Goal: Transaction & Acquisition: Purchase product/service

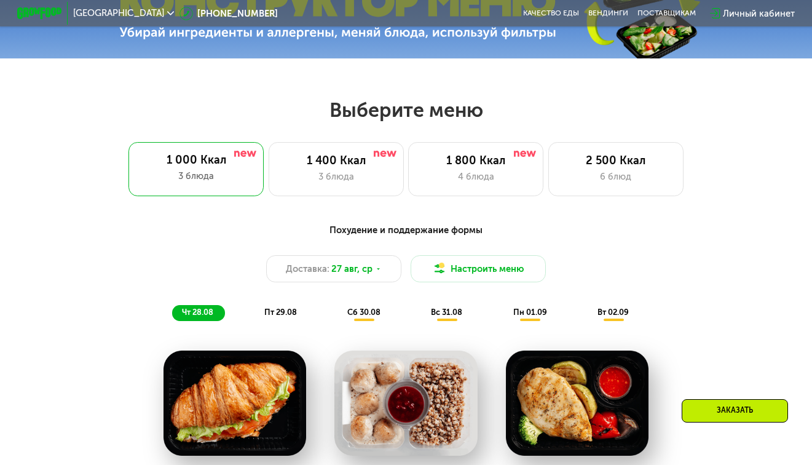
scroll to position [430, 0]
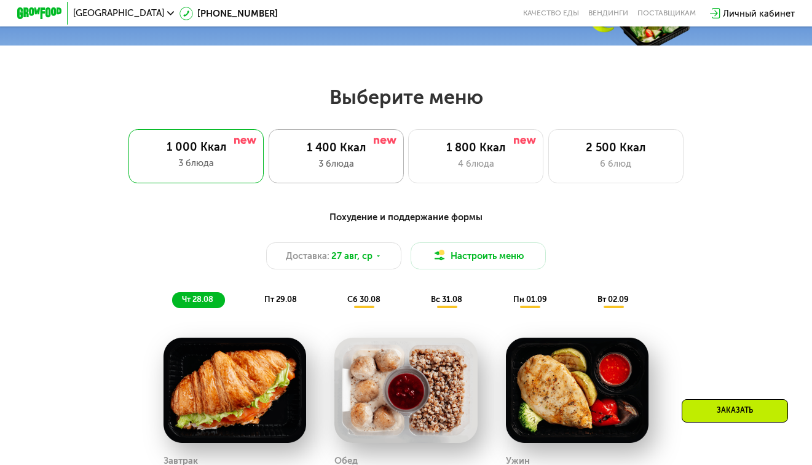
click at [408, 180] on div "1 400 Ккал 3 блюда" at bounding box center [475, 156] width 135 height 54
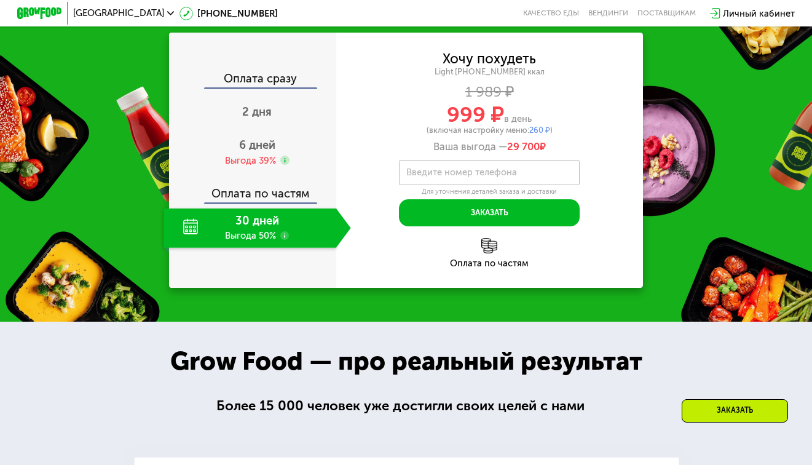
scroll to position [1107, 0]
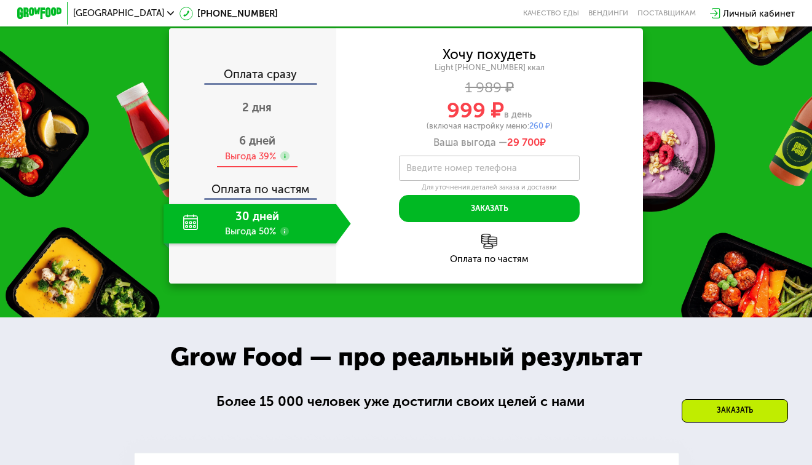
click at [265, 148] on span "6 дней" at bounding box center [257, 141] width 36 height 14
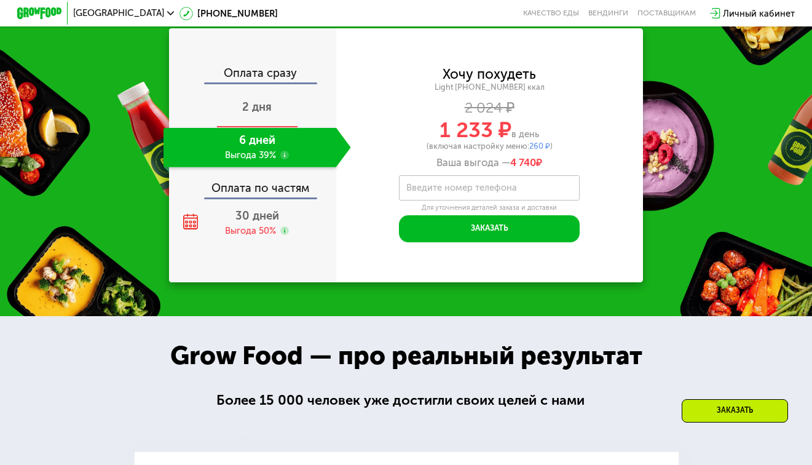
click at [274, 127] on div "2 дня" at bounding box center [258, 107] width 188 height 39
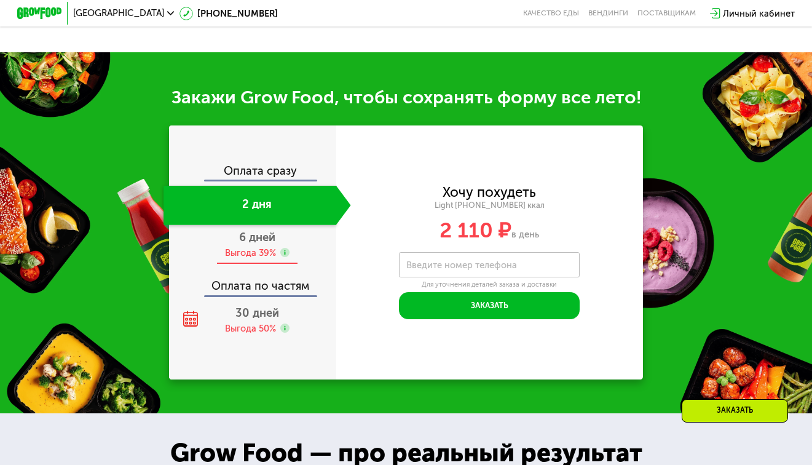
scroll to position [1078, 0]
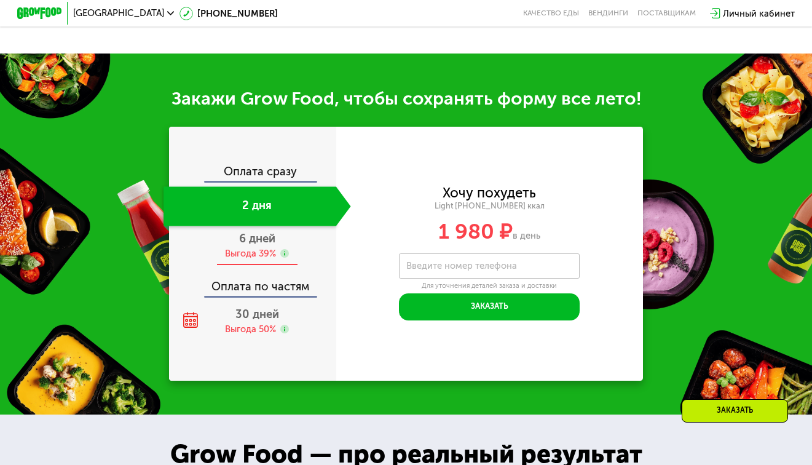
click at [265, 245] on span "6 дней" at bounding box center [257, 239] width 36 height 14
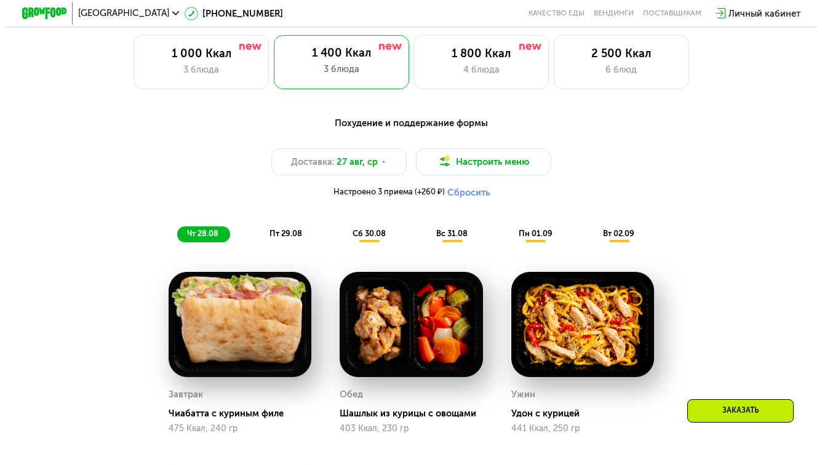
scroll to position [553, 0]
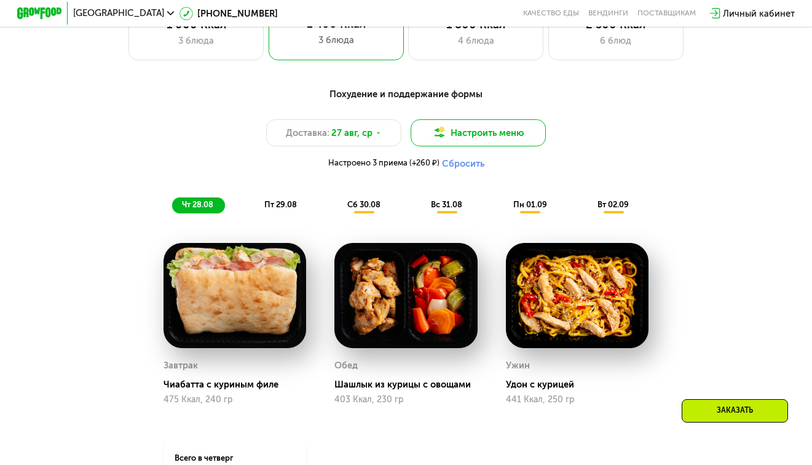
click at [469, 135] on button "Настроить меню" at bounding box center [478, 132] width 135 height 27
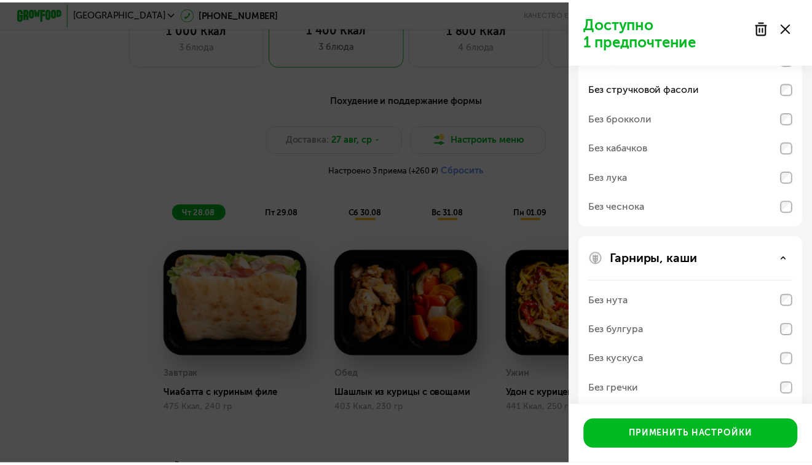
scroll to position [123, 0]
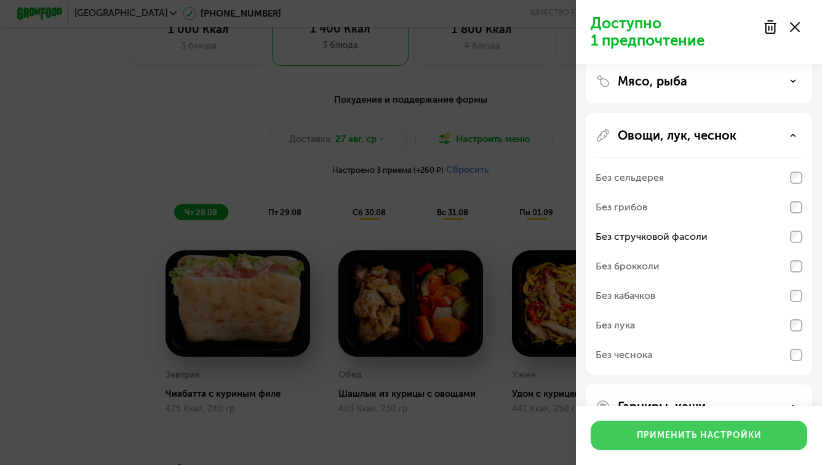
click at [689, 427] on button "Применить настройки" at bounding box center [698, 436] width 216 height 30
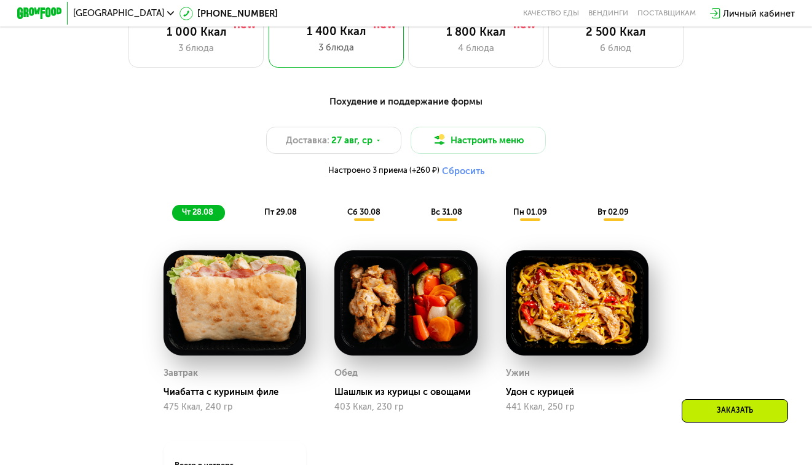
scroll to position [553, 0]
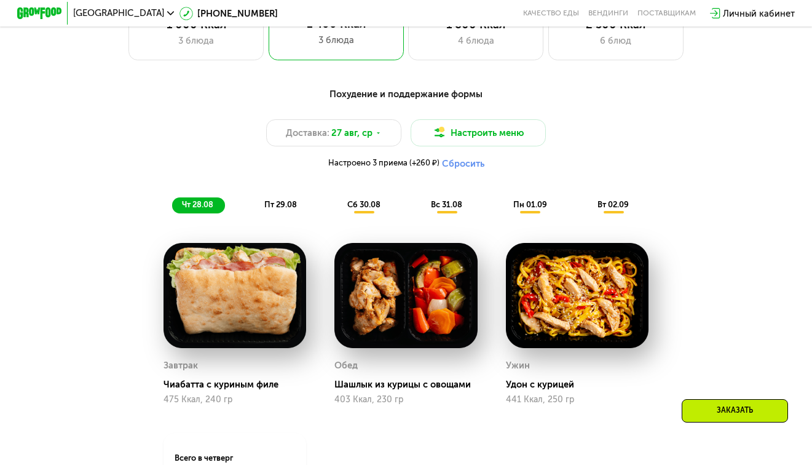
click at [279, 209] on span "пт 29.08" at bounding box center [280, 204] width 33 height 9
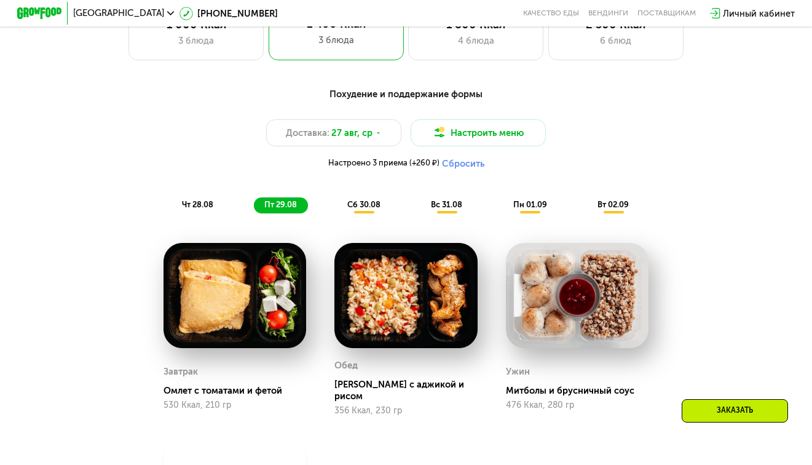
click at [361, 209] on span "сб 30.08" at bounding box center [363, 204] width 33 height 9
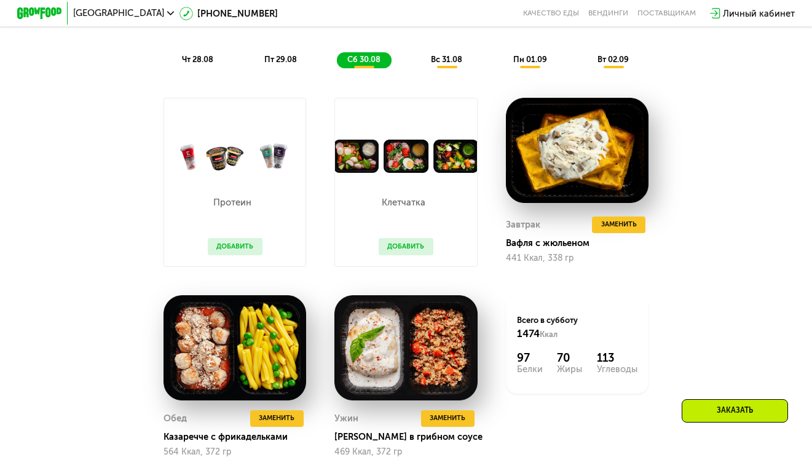
scroll to position [676, 0]
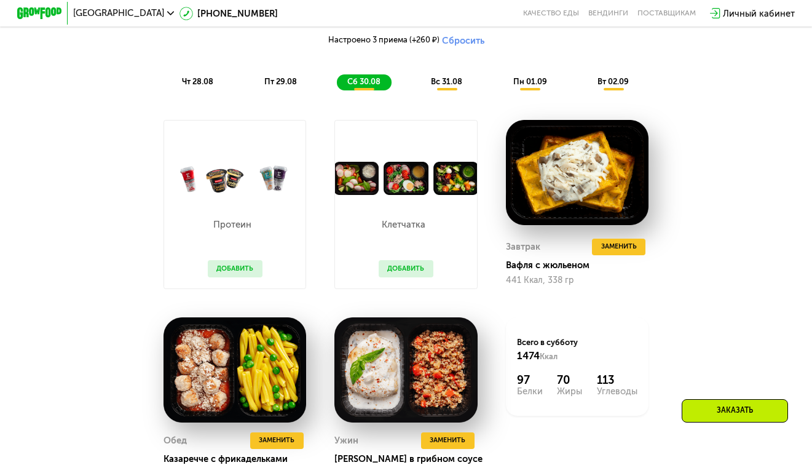
click at [454, 86] on span "вс 31.08" at bounding box center [446, 81] width 31 height 9
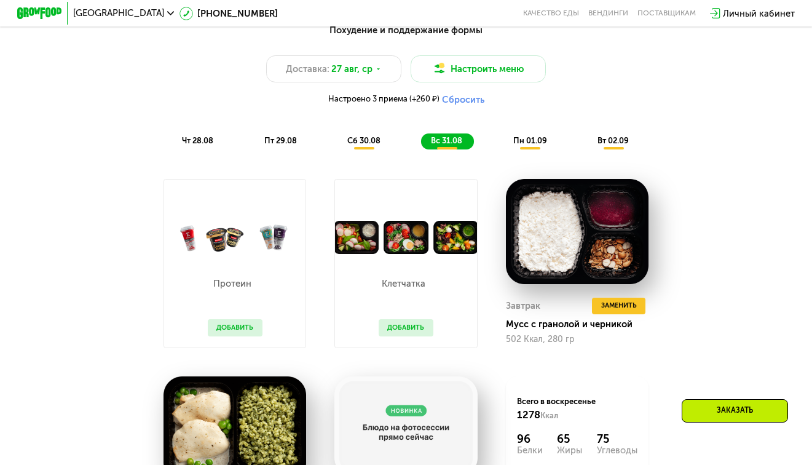
scroll to position [615, 0]
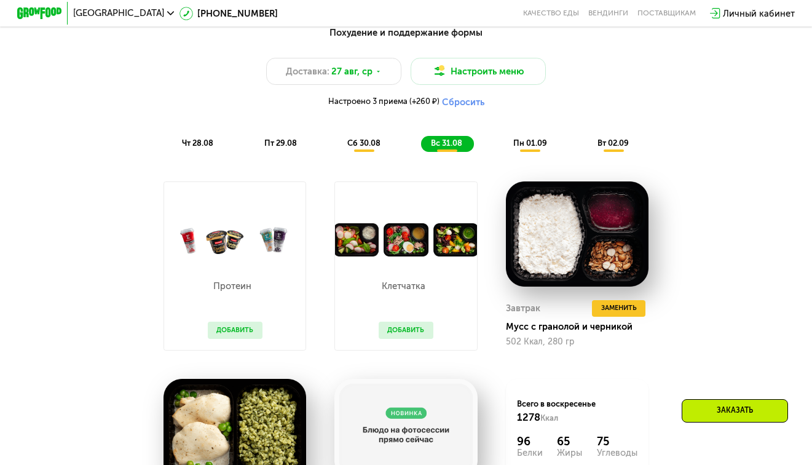
click at [541, 146] on span "пн 01.09" at bounding box center [530, 142] width 34 height 9
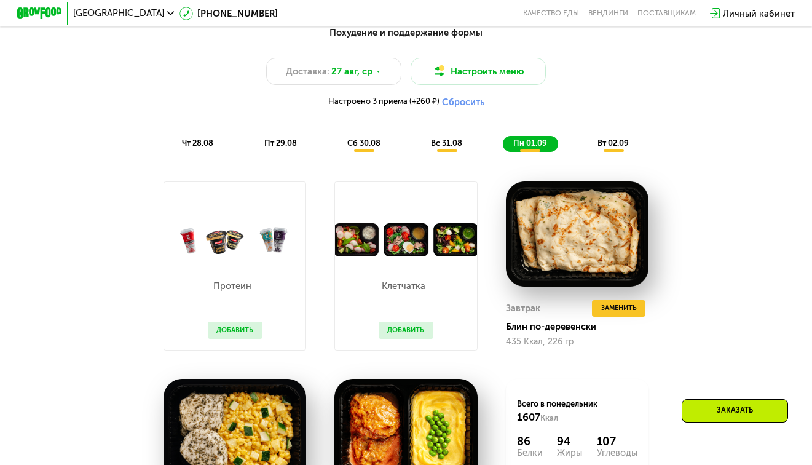
click at [625, 148] on span "вт 02.09" at bounding box center [613, 142] width 31 height 9
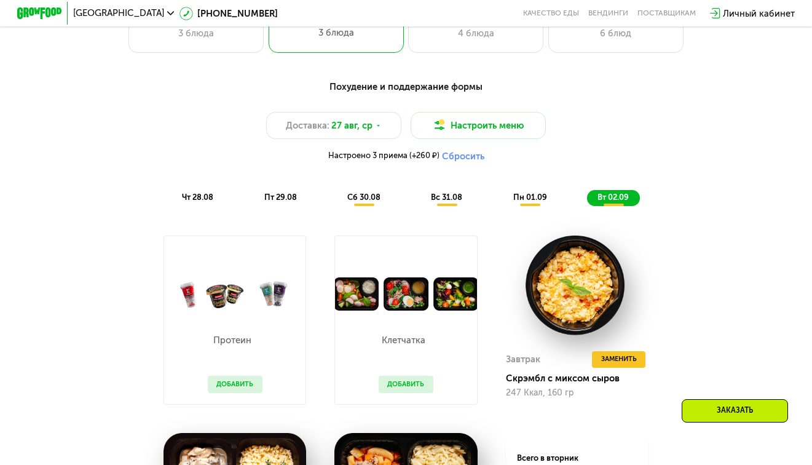
scroll to position [553, 0]
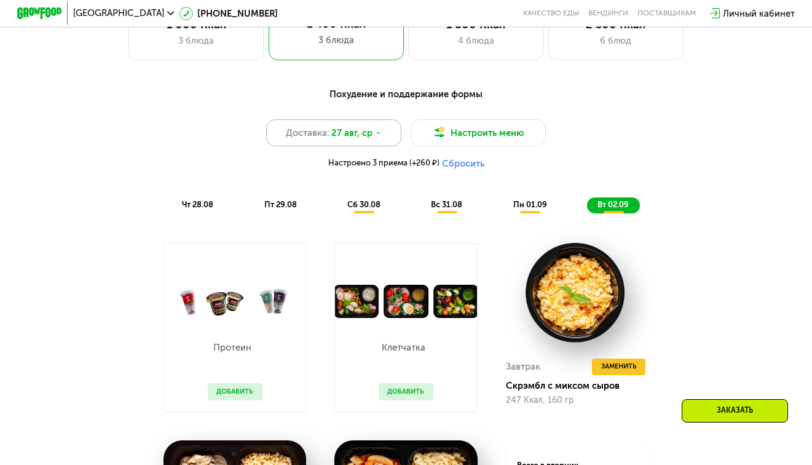
click at [364, 140] on span "27 авг, ср" at bounding box center [351, 133] width 41 height 14
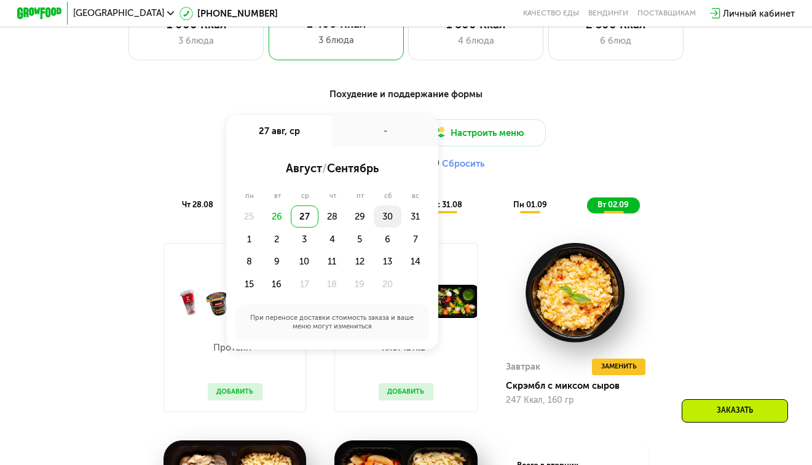
click at [402, 223] on div "30" at bounding box center [416, 216] width 28 height 23
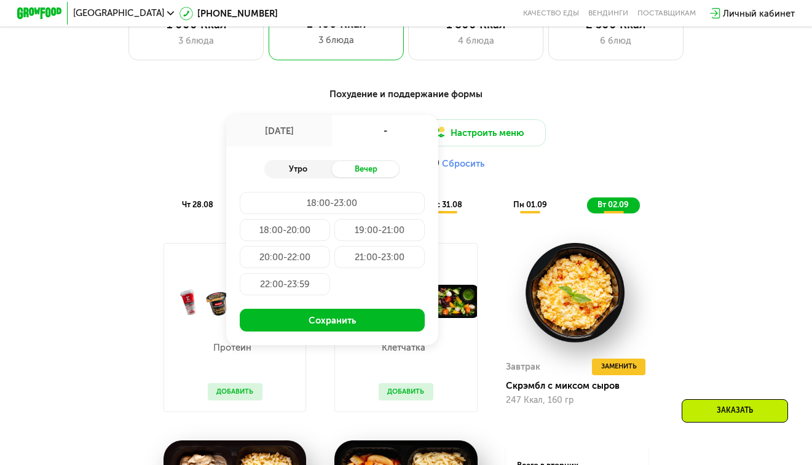
click at [306, 173] on div "Утро" at bounding box center [298, 169] width 68 height 16
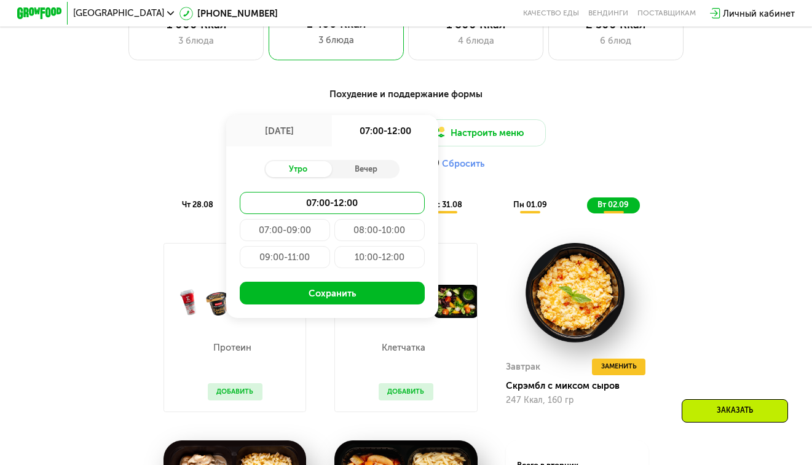
click at [335, 267] on div "09:00-11:00" at bounding box center [380, 257] width 90 height 23
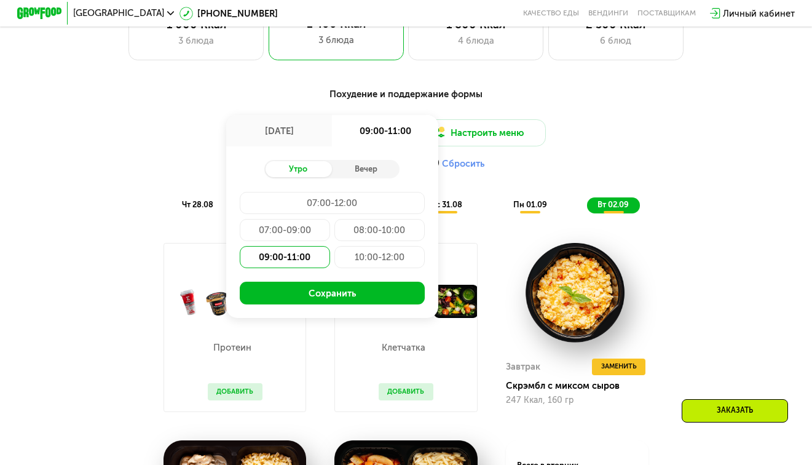
click at [388, 268] on div "10:00-12:00" at bounding box center [380, 257] width 90 height 23
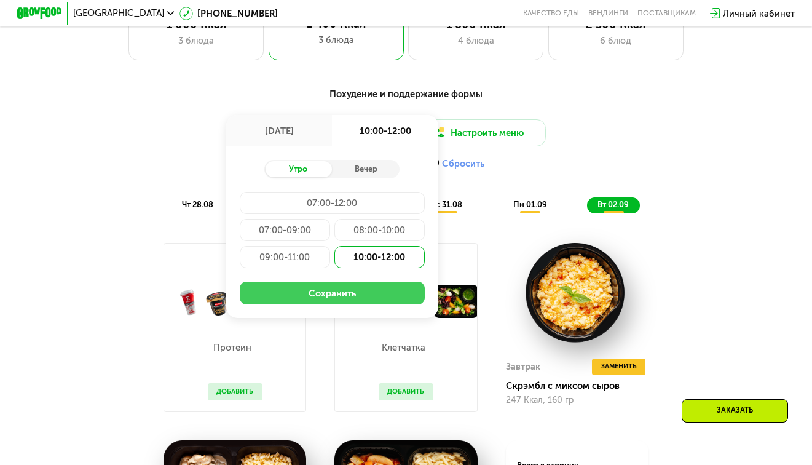
click at [327, 303] on button "Сохранить" at bounding box center [332, 293] width 185 height 23
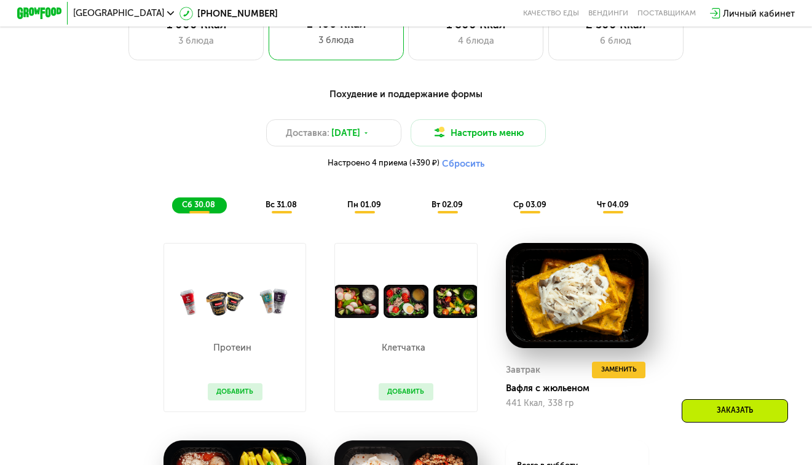
click at [338, 206] on div "вс 31.08" at bounding box center [365, 205] width 55 height 16
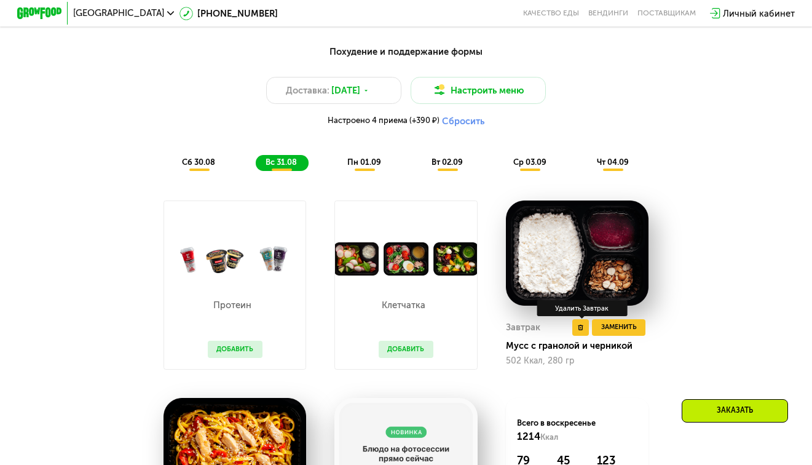
scroll to position [676, 0]
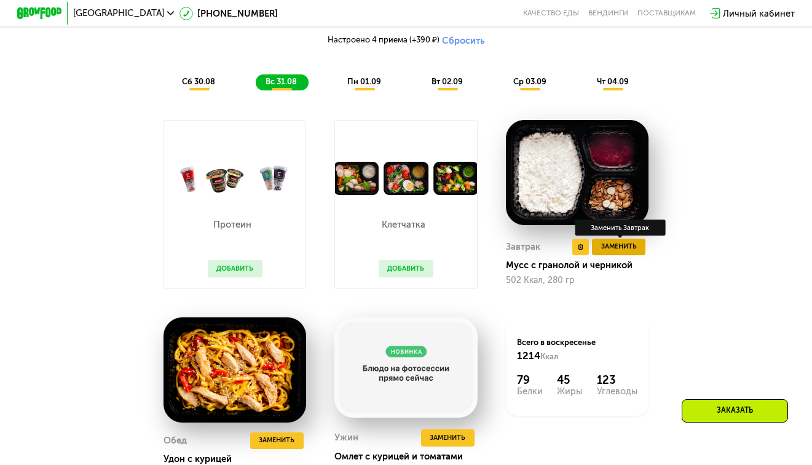
click at [612, 252] on span "Заменить" at bounding box center [619, 246] width 36 height 11
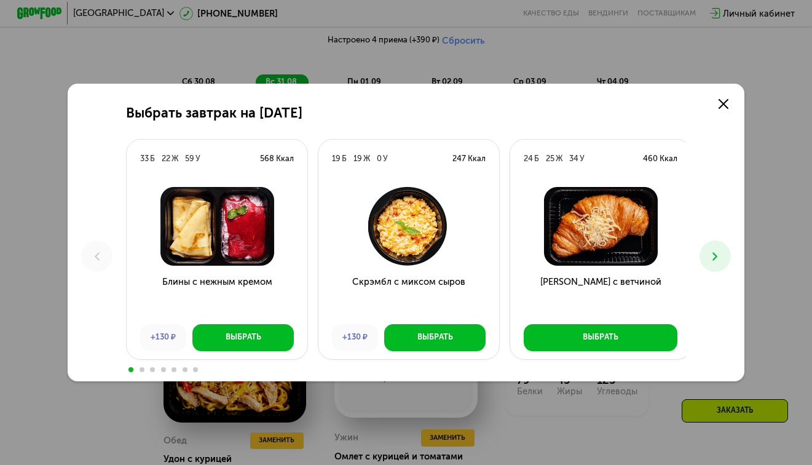
click at [722, 252] on icon at bounding box center [715, 257] width 14 height 14
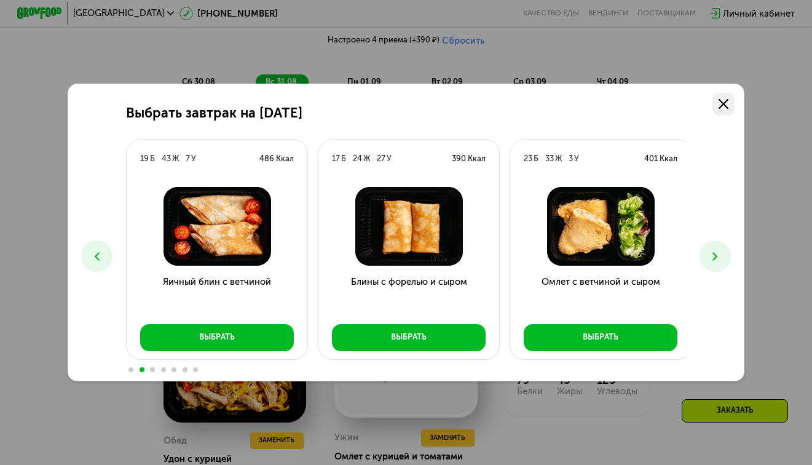
click at [727, 102] on use at bounding box center [724, 104] width 10 height 10
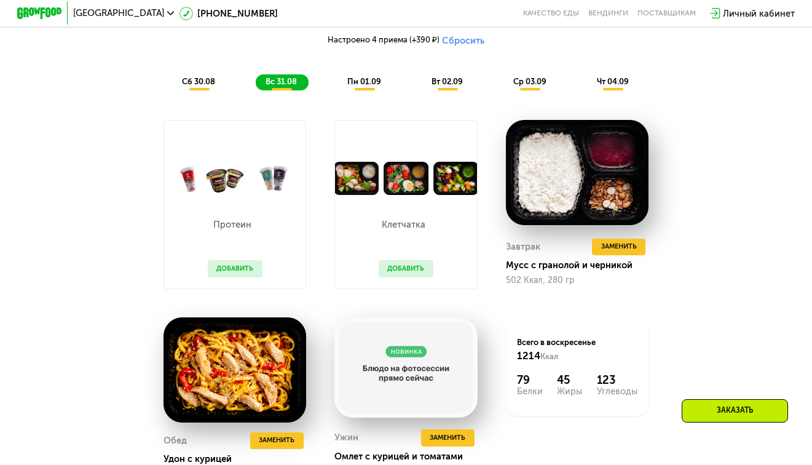
click at [371, 86] on span "пн 01.09" at bounding box center [364, 81] width 34 height 9
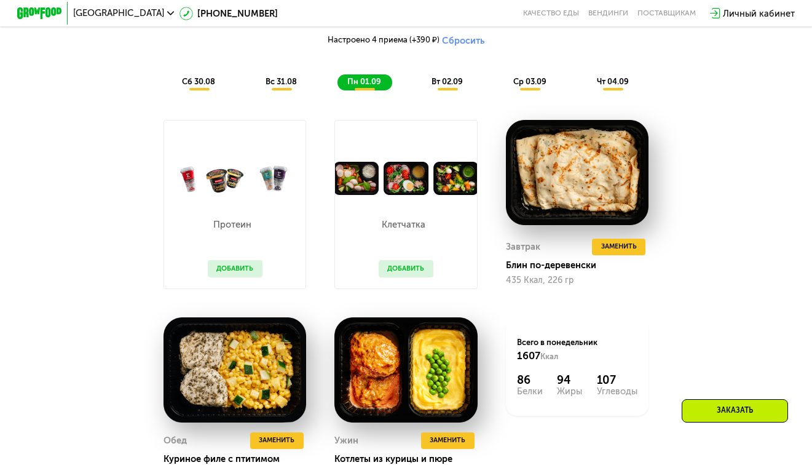
click at [191, 86] on span "сб 30.08" at bounding box center [198, 81] width 33 height 9
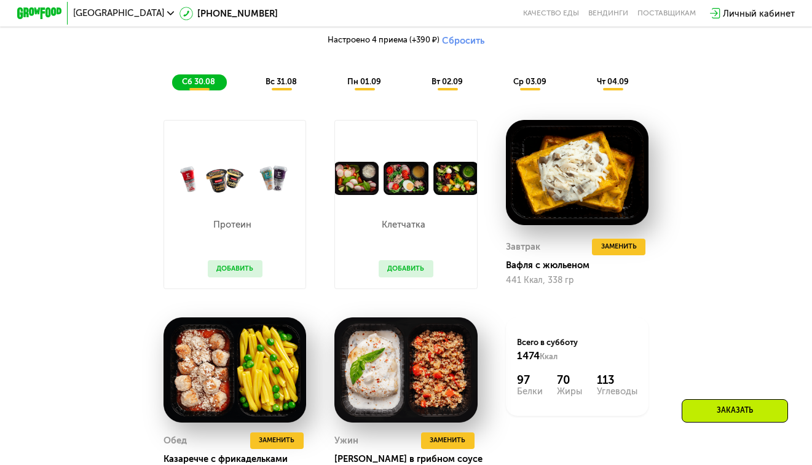
click at [283, 85] on span "вс 31.08" at bounding box center [281, 81] width 31 height 9
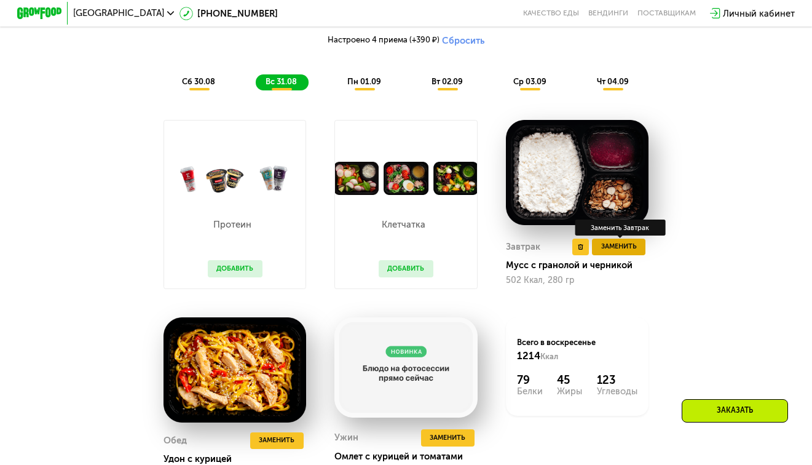
click at [613, 252] on span "Заменить" at bounding box center [619, 246] width 36 height 11
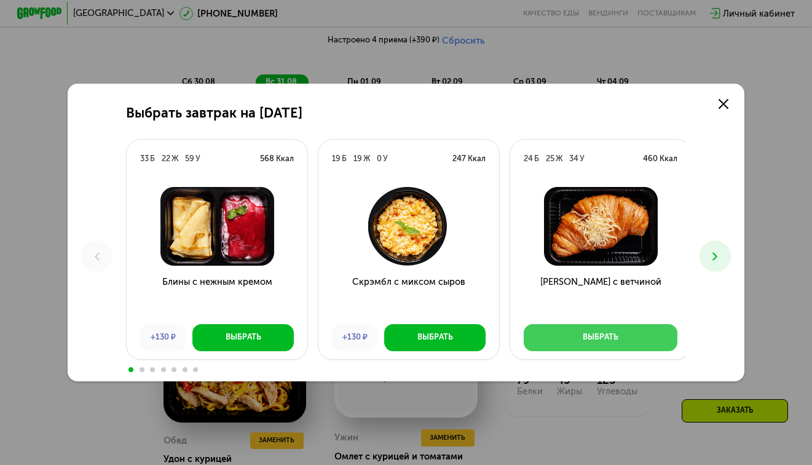
click at [610, 343] on div "Выбрать" at bounding box center [601, 336] width 36 height 11
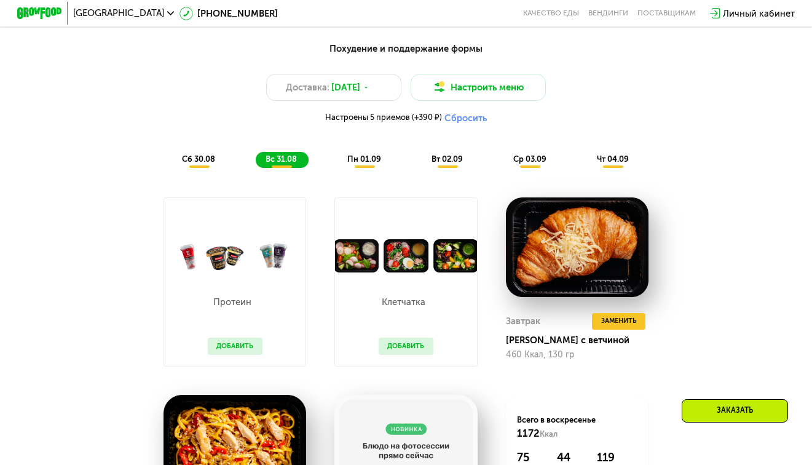
scroll to position [615, 0]
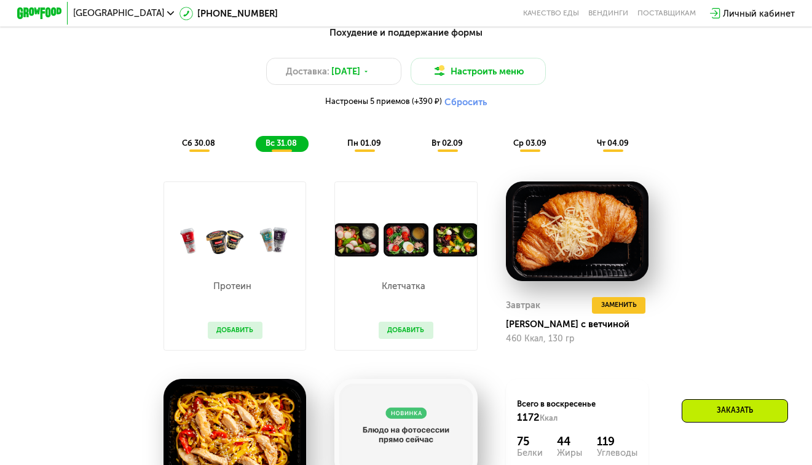
click at [360, 148] on span "пн 01.09" at bounding box center [364, 142] width 34 height 9
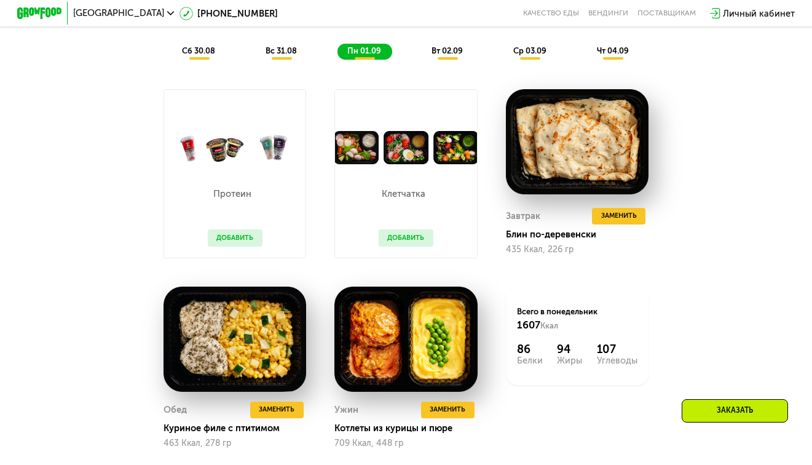
scroll to position [676, 0]
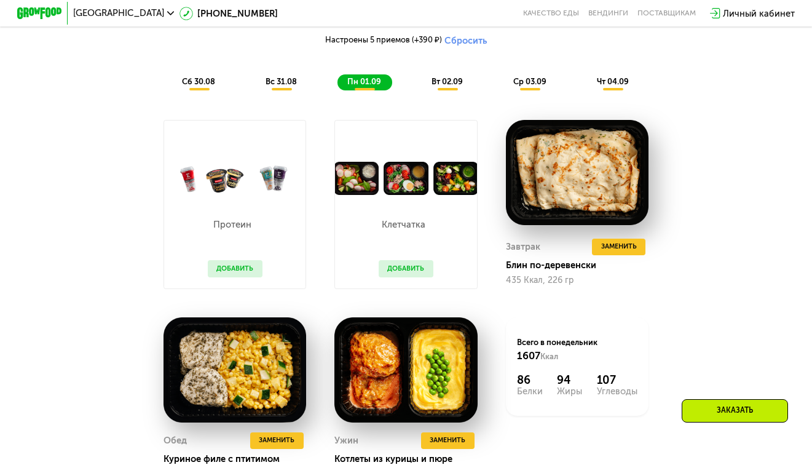
click at [450, 86] on span "вт 02.09" at bounding box center [447, 81] width 31 height 9
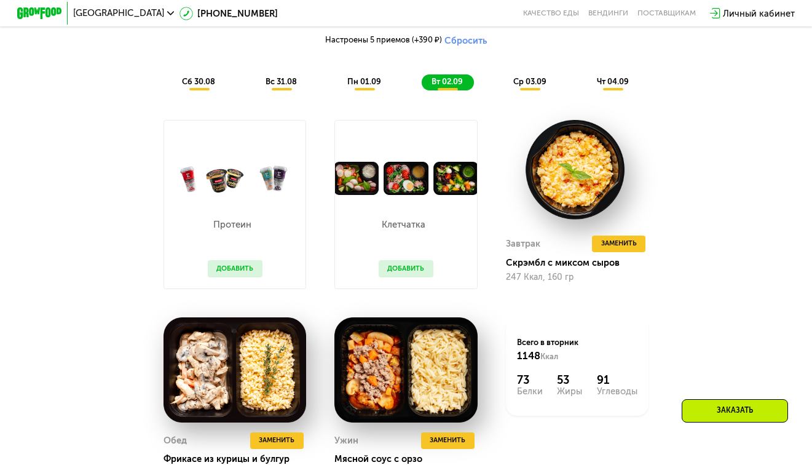
click at [518, 79] on div "Похудение и поддержание формы Доставка: [DATE] Настроить меню Настроены 5 прием…" at bounding box center [406, 26] width 668 height 125
click at [587, 84] on div "ср 03.09" at bounding box center [613, 82] width 53 height 16
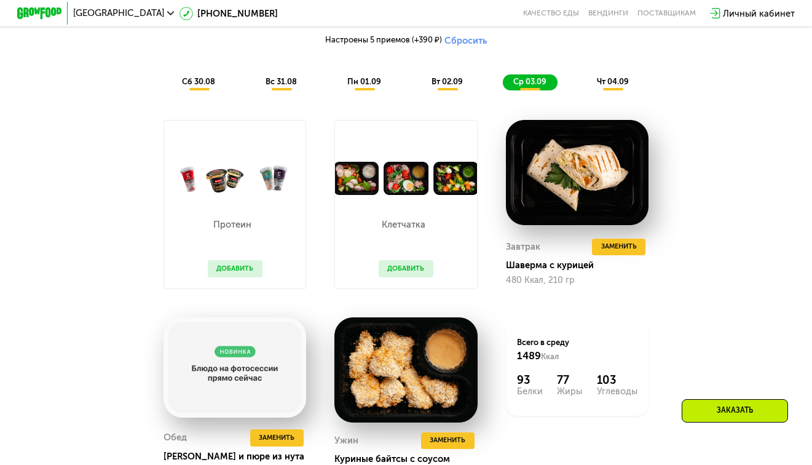
scroll to position [615, 0]
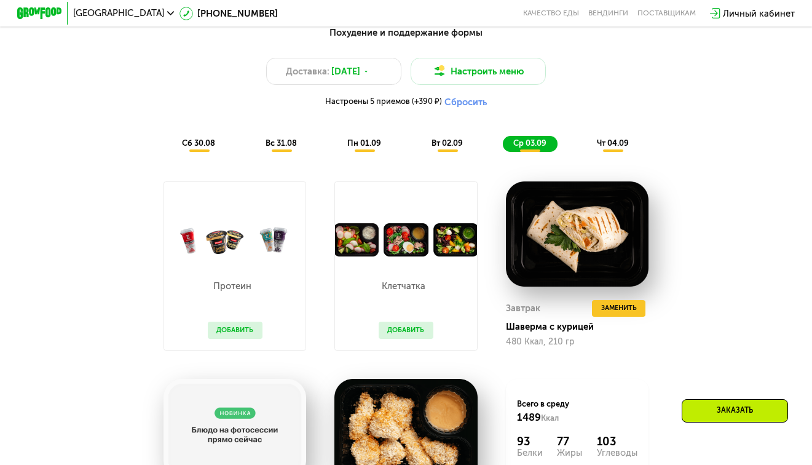
click at [603, 146] on span "чт 04.09" at bounding box center [613, 142] width 32 height 9
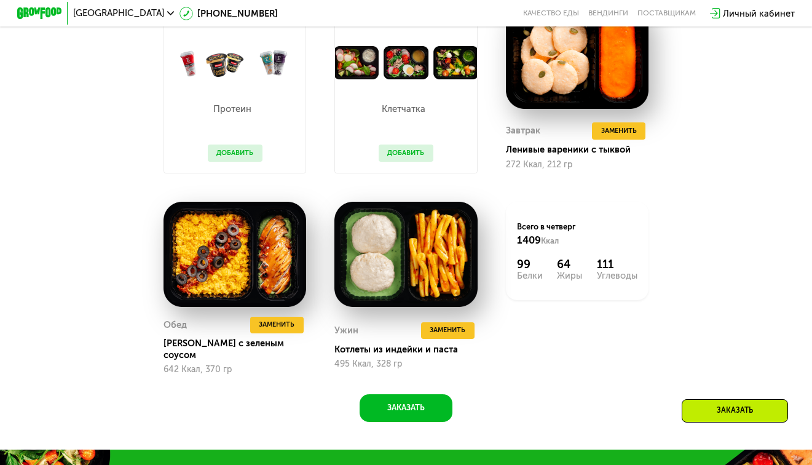
scroll to position [799, 0]
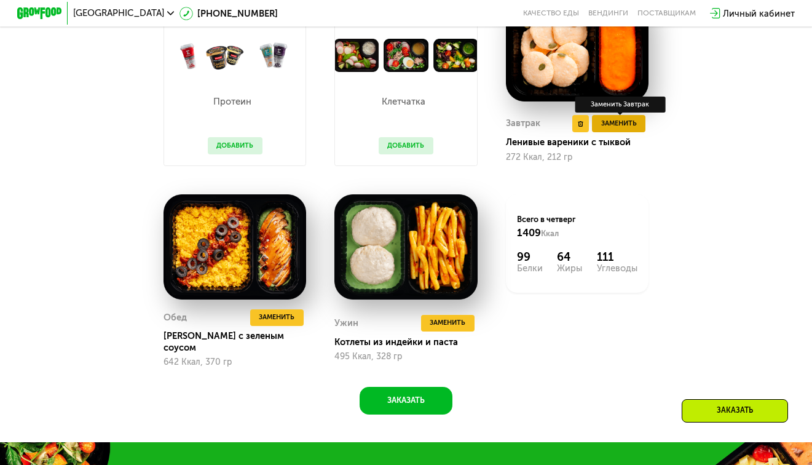
click at [631, 129] on span "Заменить" at bounding box center [619, 123] width 36 height 11
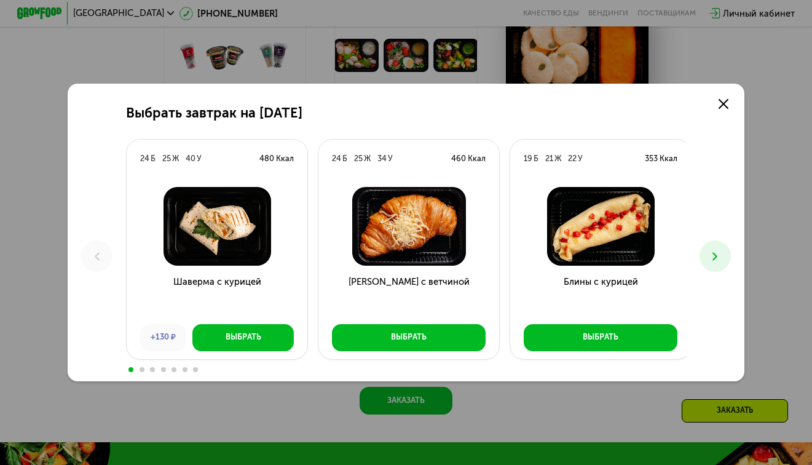
click at [718, 259] on use at bounding box center [715, 256] width 5 height 8
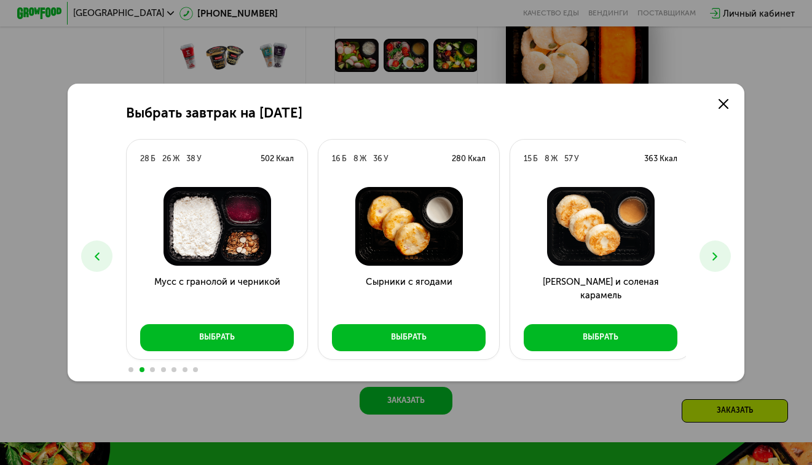
click at [714, 259] on icon at bounding box center [715, 257] width 14 height 14
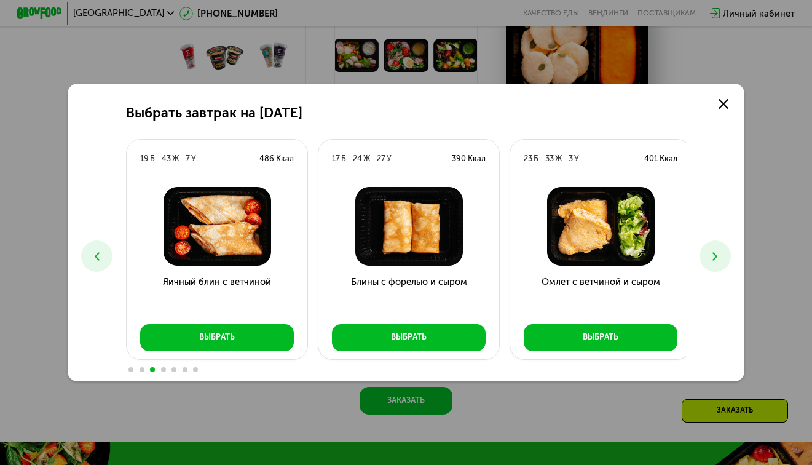
click at [714, 261] on icon at bounding box center [715, 257] width 14 height 14
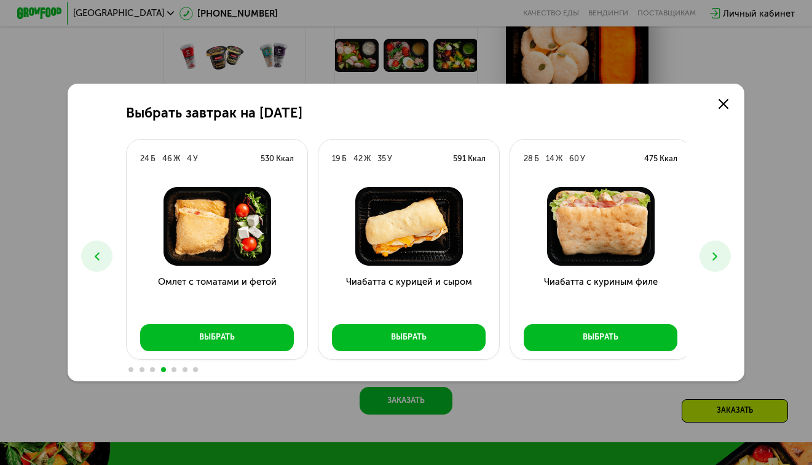
click at [708, 251] on button at bounding box center [715, 255] width 31 height 31
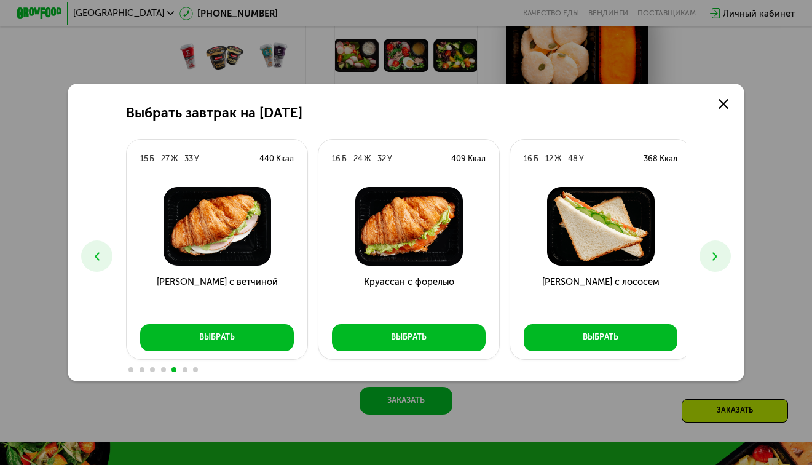
click at [708, 251] on button at bounding box center [715, 255] width 31 height 31
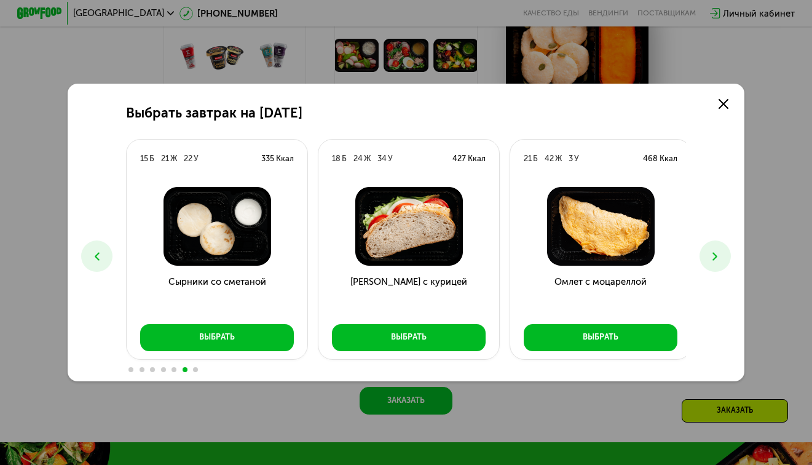
click at [96, 253] on icon at bounding box center [97, 257] width 14 height 14
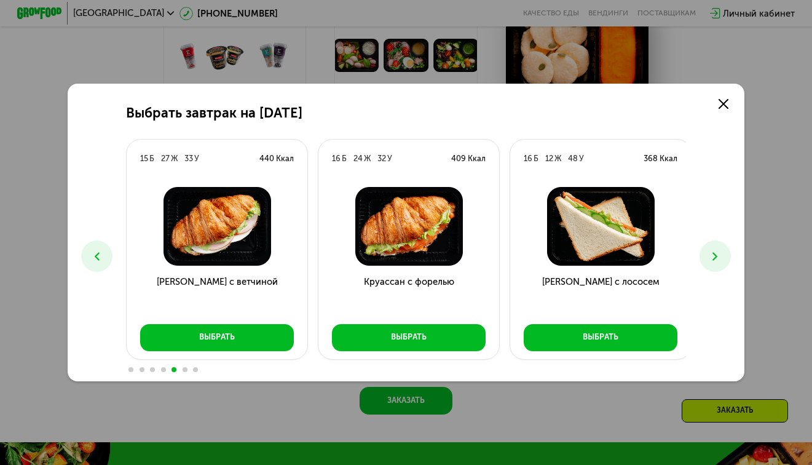
click at [96, 253] on icon at bounding box center [97, 257] width 14 height 14
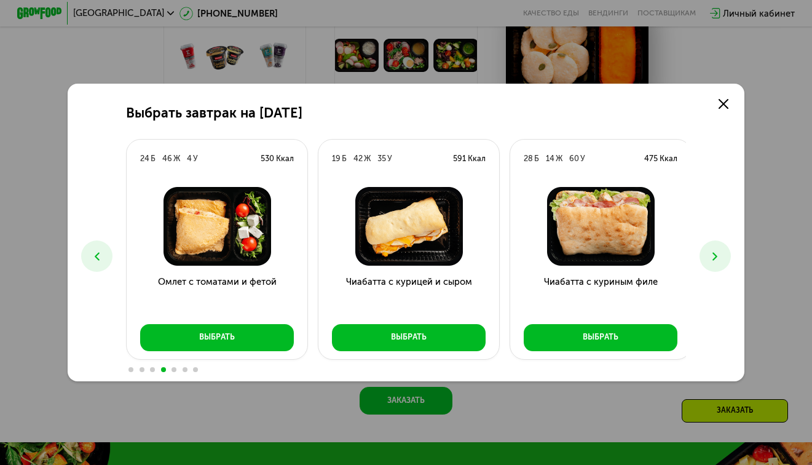
click at [96, 253] on icon at bounding box center [97, 257] width 14 height 14
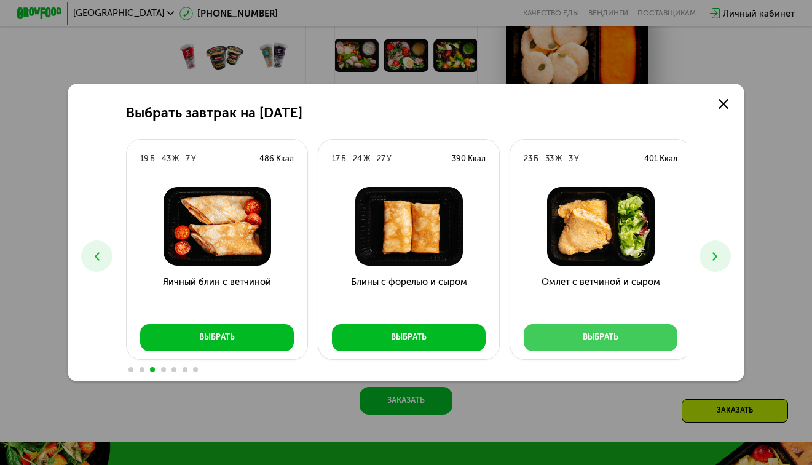
click at [630, 339] on button "Выбрать" at bounding box center [601, 337] width 154 height 27
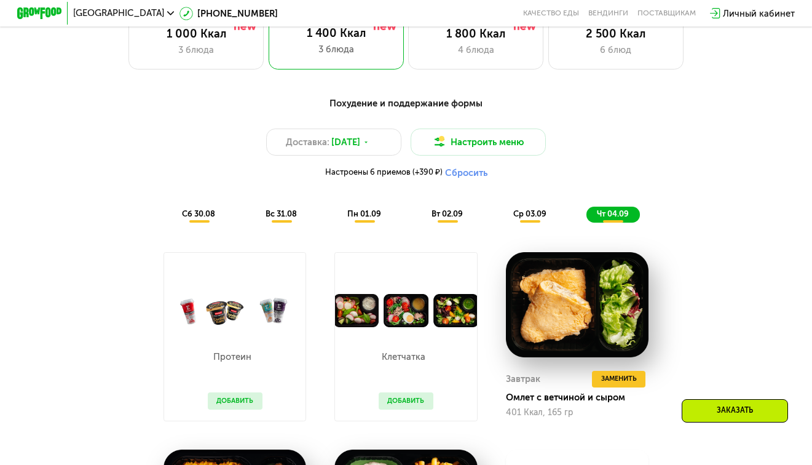
scroll to position [615, 0]
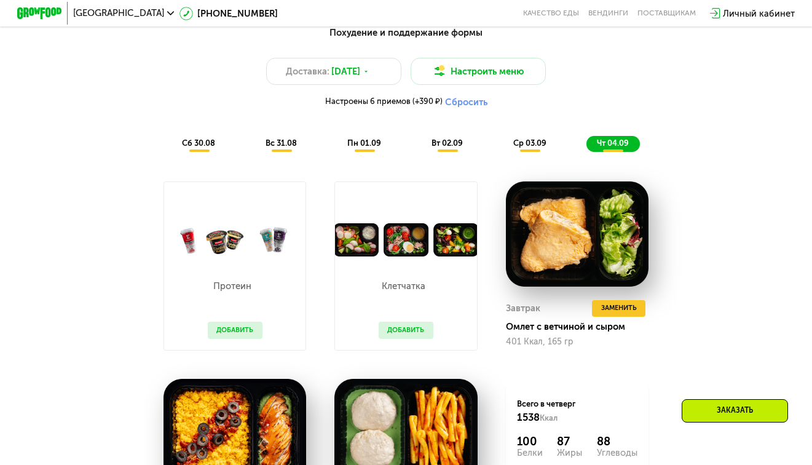
click at [587, 152] on div "ср 03.09" at bounding box center [613, 144] width 53 height 16
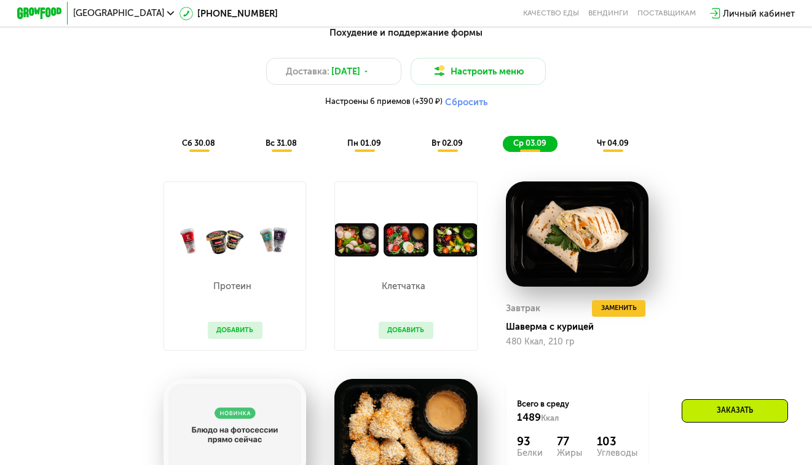
click at [196, 148] on span "сб 30.08" at bounding box center [198, 142] width 33 height 9
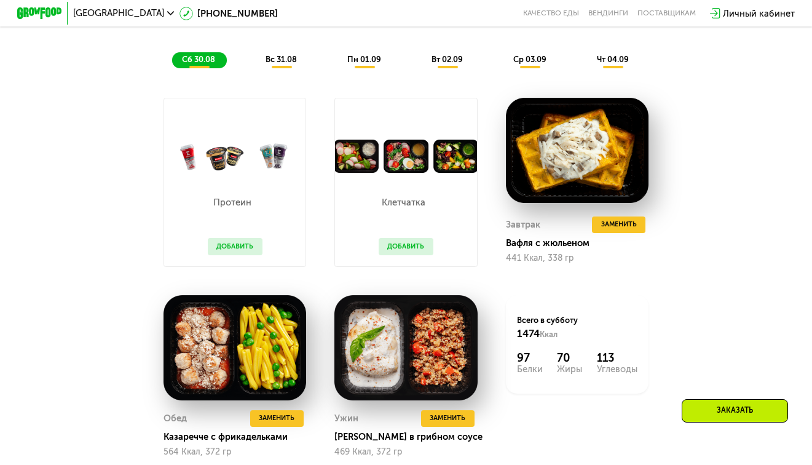
scroll to position [676, 0]
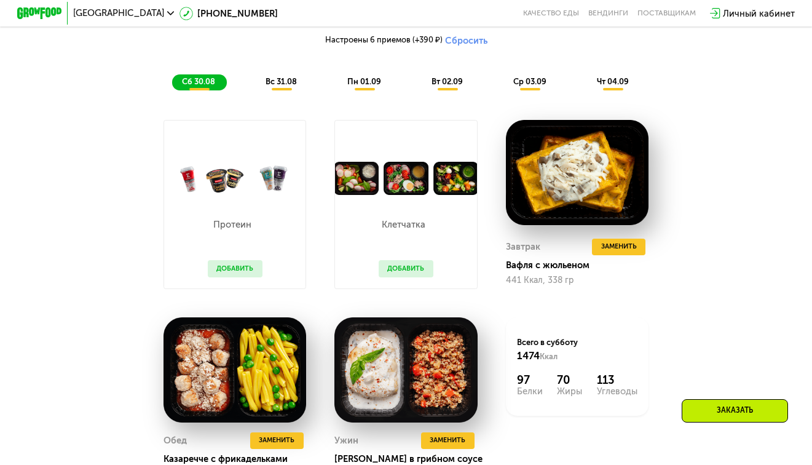
click at [277, 86] on span "вс 31.08" at bounding box center [281, 81] width 31 height 9
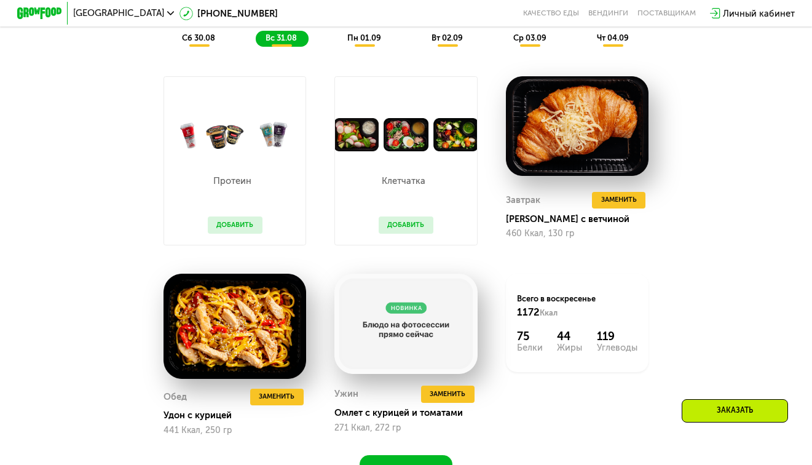
scroll to position [799, 0]
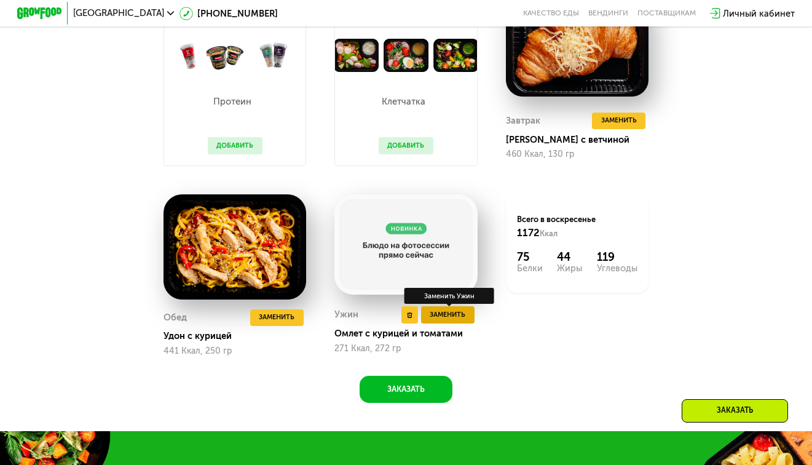
click at [440, 320] on span "Заменить" at bounding box center [448, 314] width 36 height 11
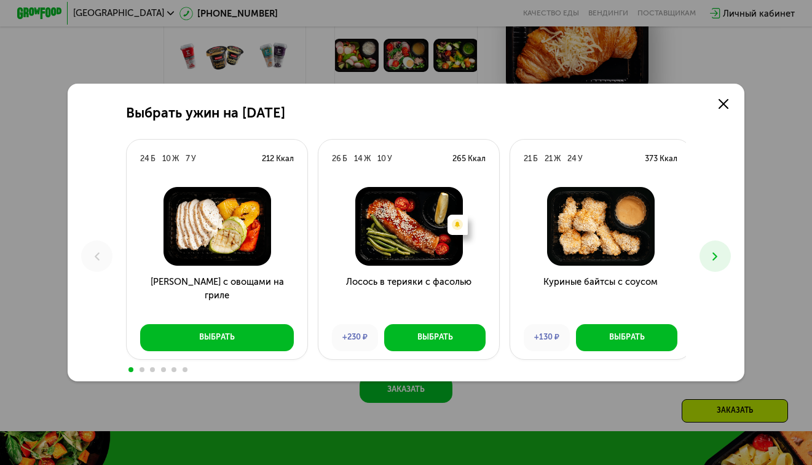
click at [722, 256] on icon at bounding box center [715, 257] width 14 height 14
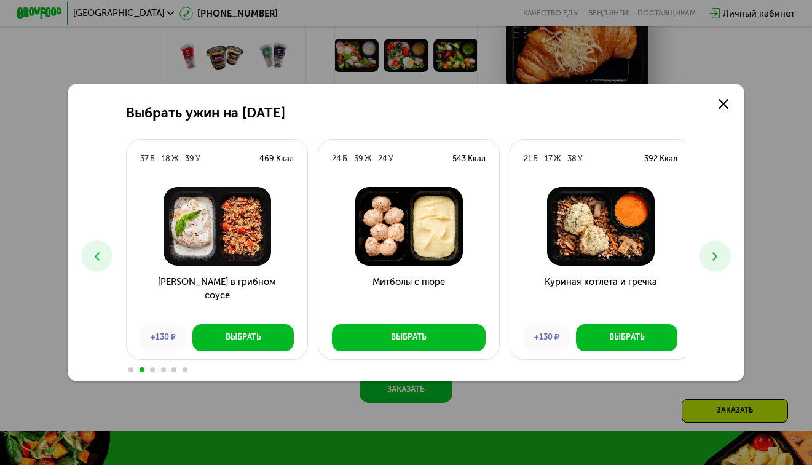
click at [722, 256] on icon at bounding box center [715, 257] width 14 height 14
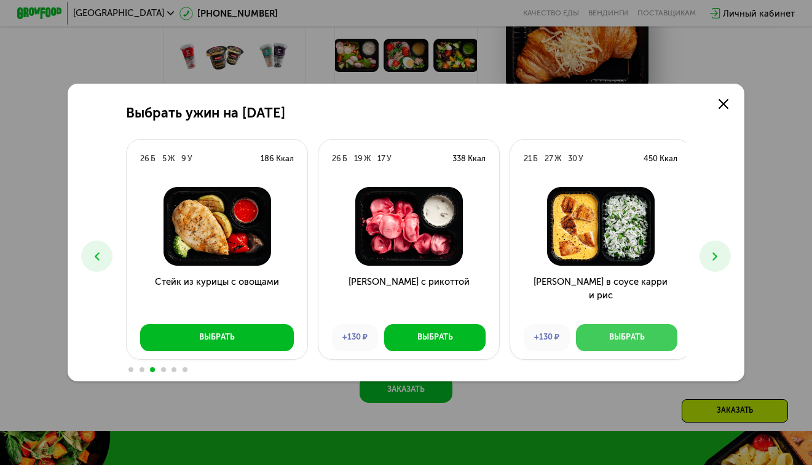
click at [633, 339] on div "Выбрать" at bounding box center [627, 336] width 36 height 11
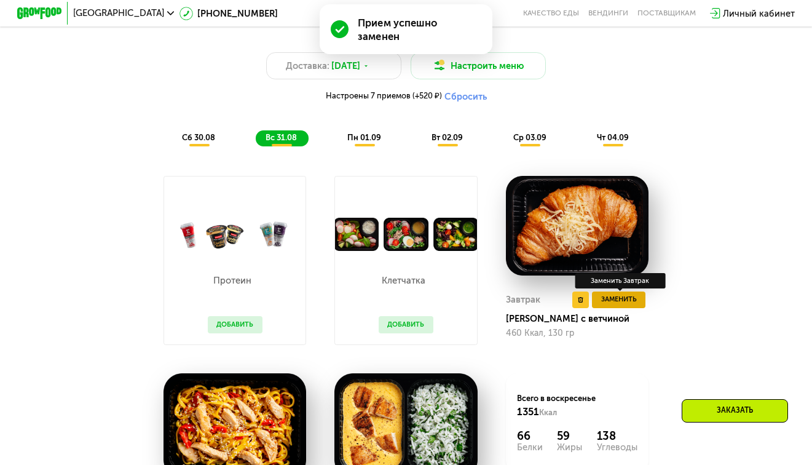
scroll to position [615, 0]
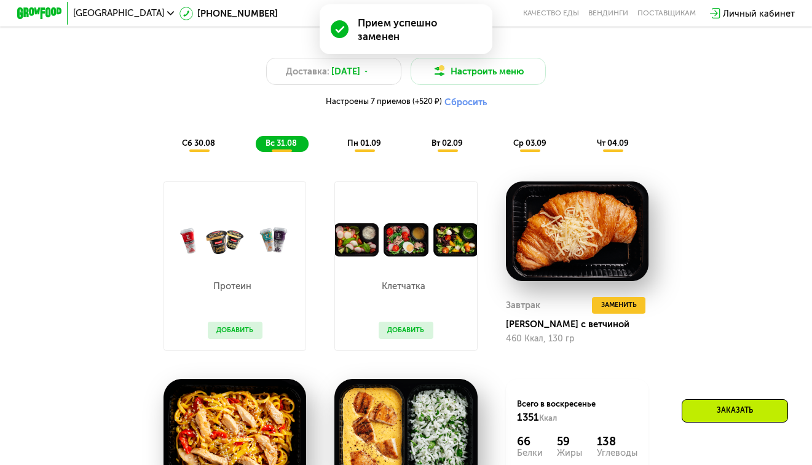
click at [362, 148] on span "пн 01.09" at bounding box center [364, 142] width 34 height 9
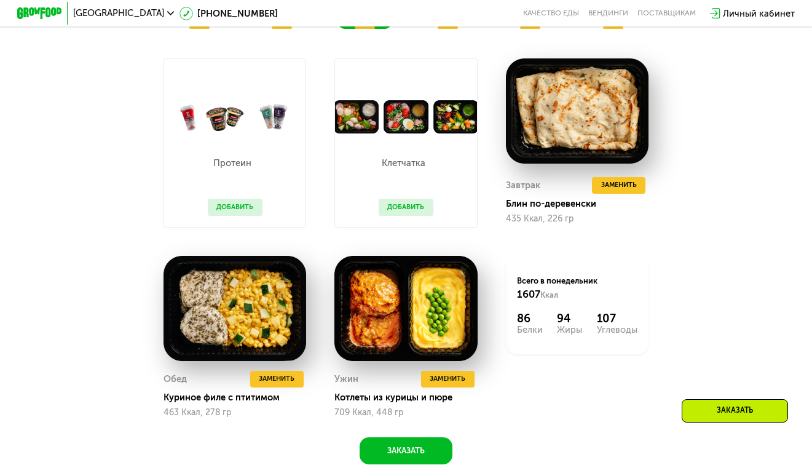
scroll to position [676, 0]
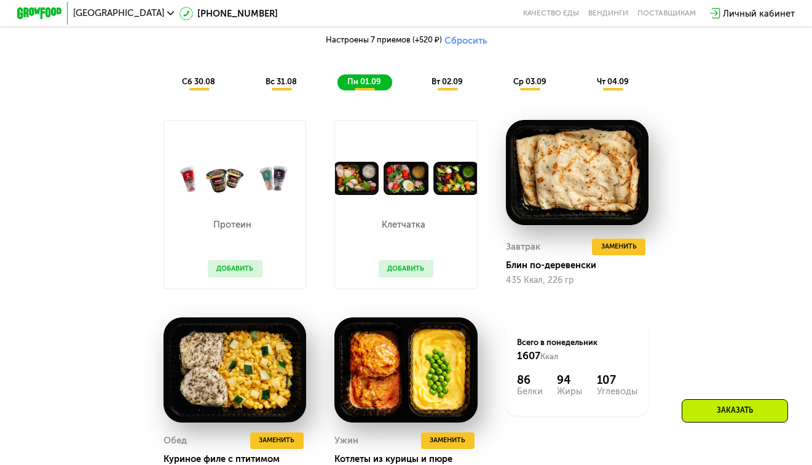
click at [436, 86] on span "вт 02.09" at bounding box center [447, 81] width 31 height 9
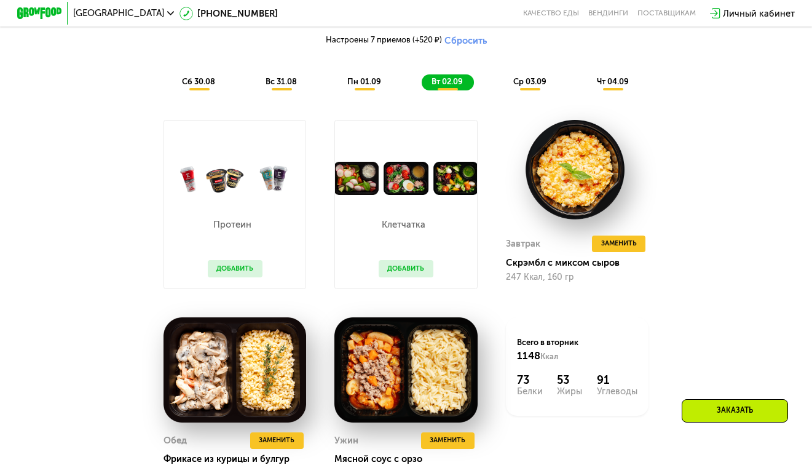
click at [522, 86] on span "ср 03.09" at bounding box center [529, 81] width 33 height 9
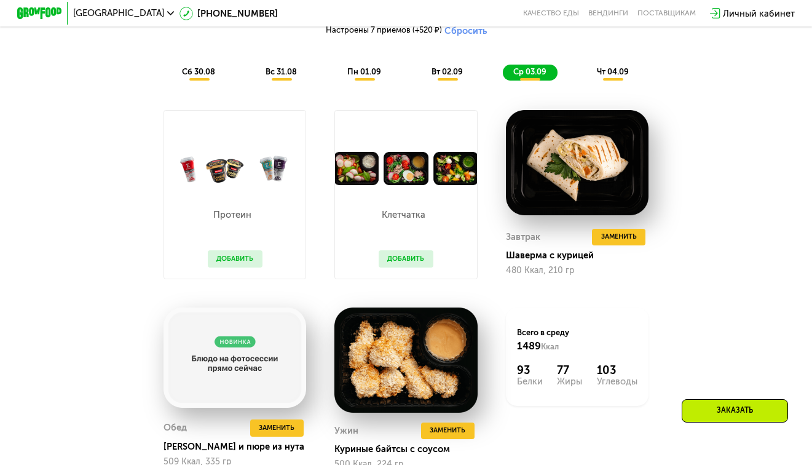
scroll to position [615, 0]
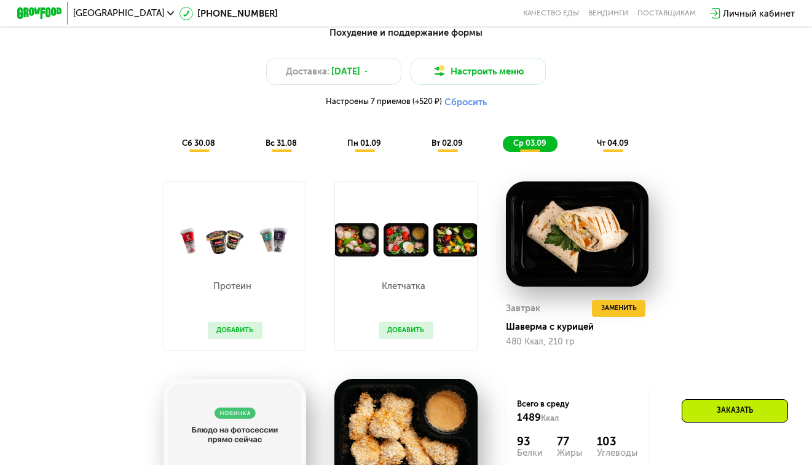
click at [284, 148] on span "вс 31.08" at bounding box center [281, 142] width 31 height 9
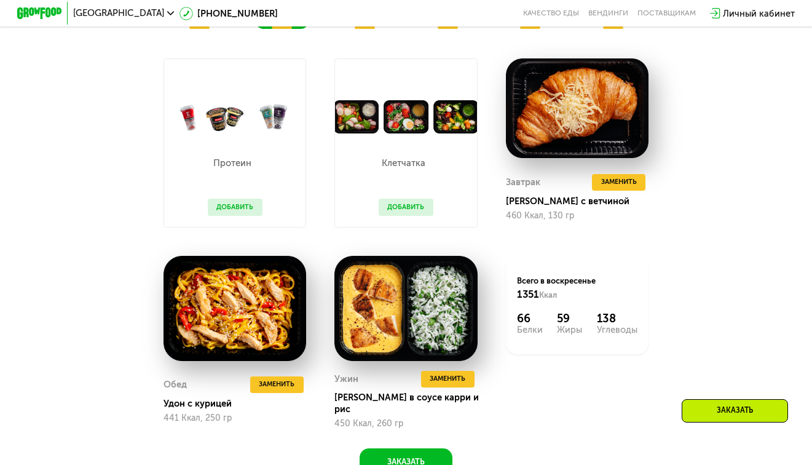
scroll to position [676, 0]
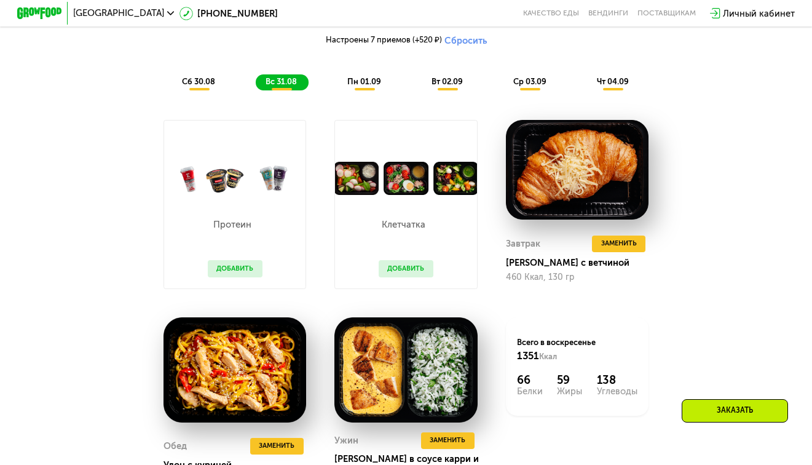
click at [363, 86] on span "пн 01.09" at bounding box center [364, 81] width 34 height 9
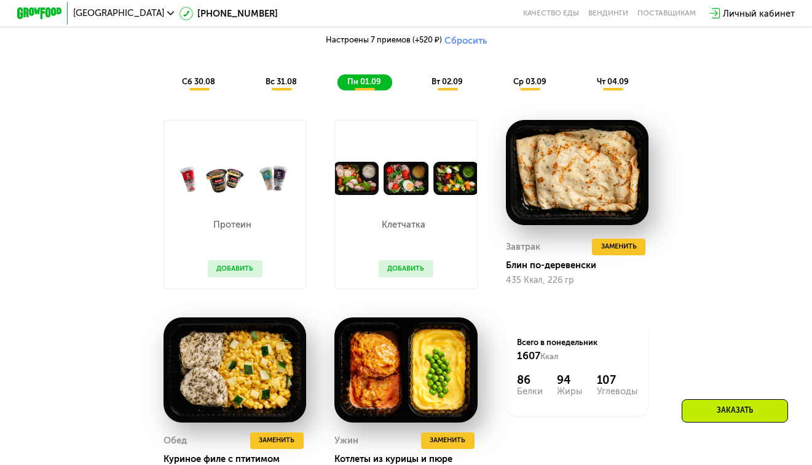
scroll to position [738, 0]
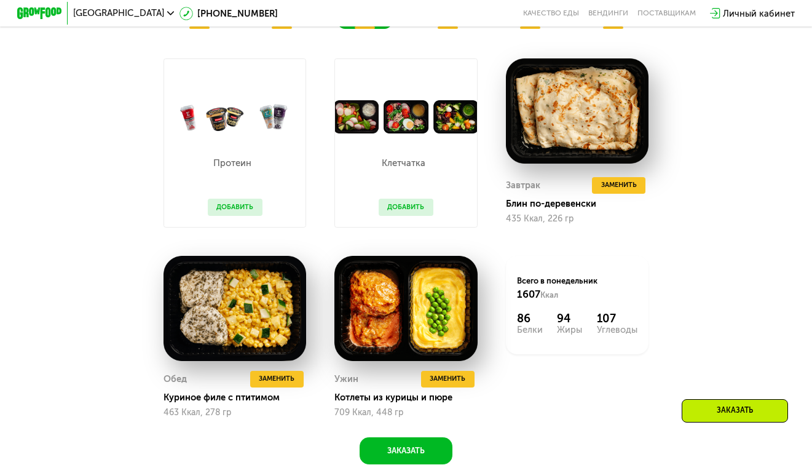
click at [539, 24] on div "Москва [PHONE_NUMBER] Качество еды [PERSON_NAME] поставщикам Личный кабинет" at bounding box center [406, 13] width 790 height 25
click at [587, 29] on div "ср 03.09" at bounding box center [613, 21] width 53 height 16
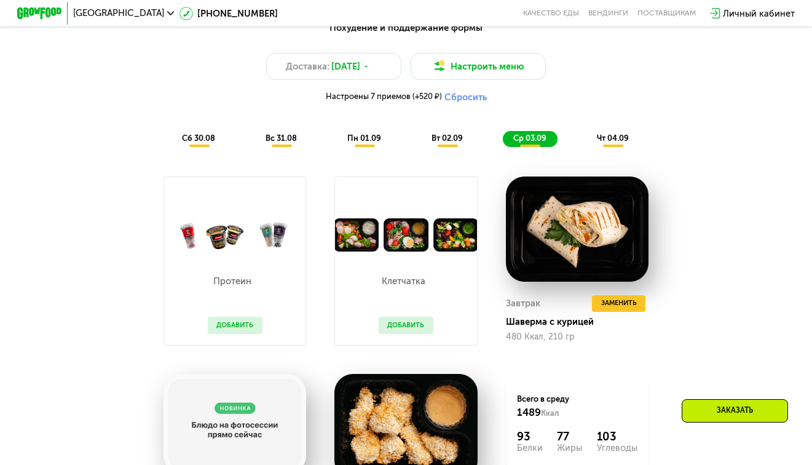
scroll to position [615, 0]
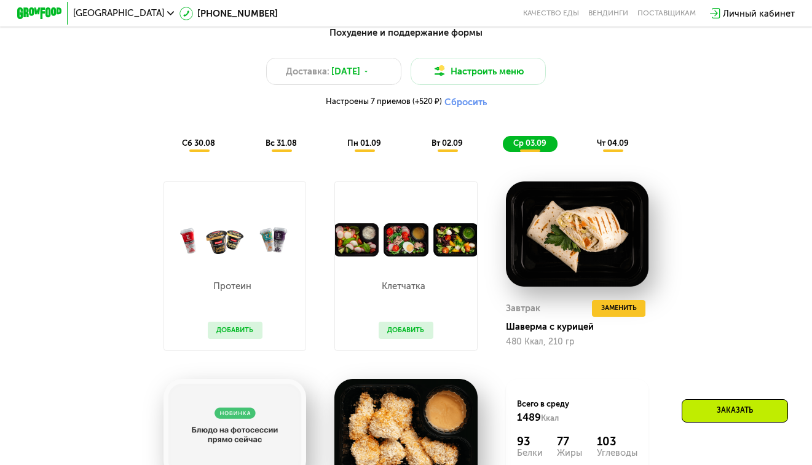
click at [624, 148] on span "чт 04.09" at bounding box center [613, 142] width 32 height 9
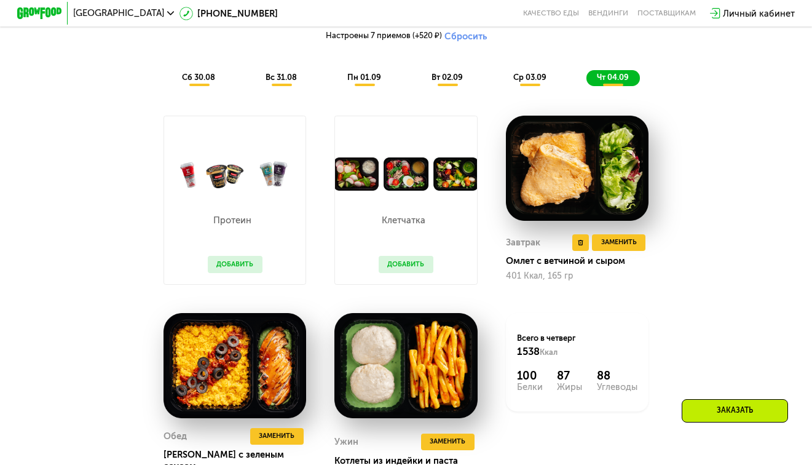
scroll to position [676, 0]
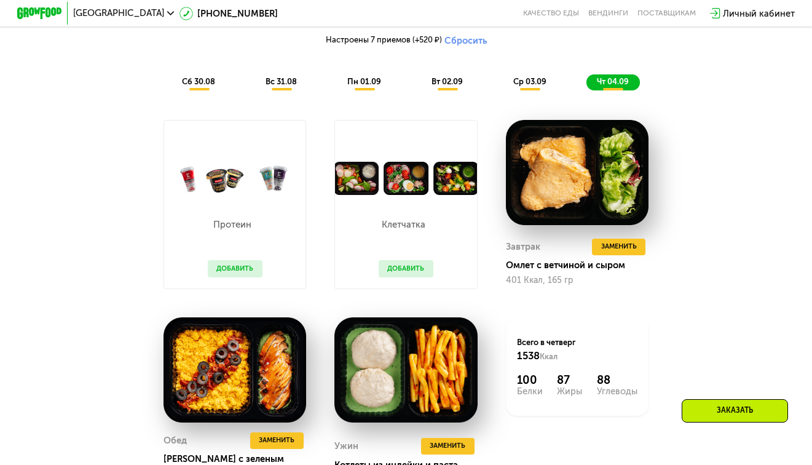
click at [520, 86] on span "ср 03.09" at bounding box center [529, 81] width 33 height 9
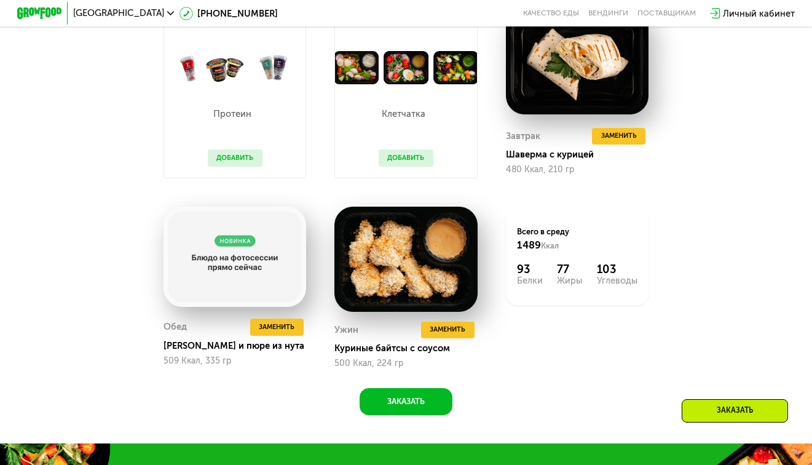
scroll to position [799, 0]
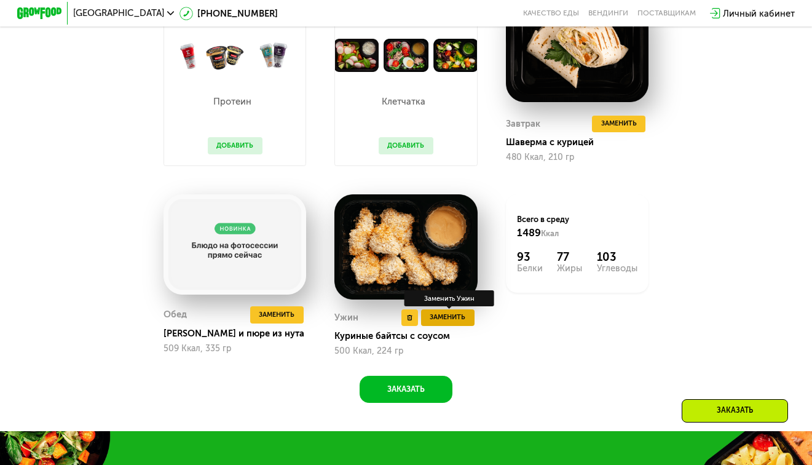
click at [452, 323] on span "Заменить" at bounding box center [448, 317] width 36 height 11
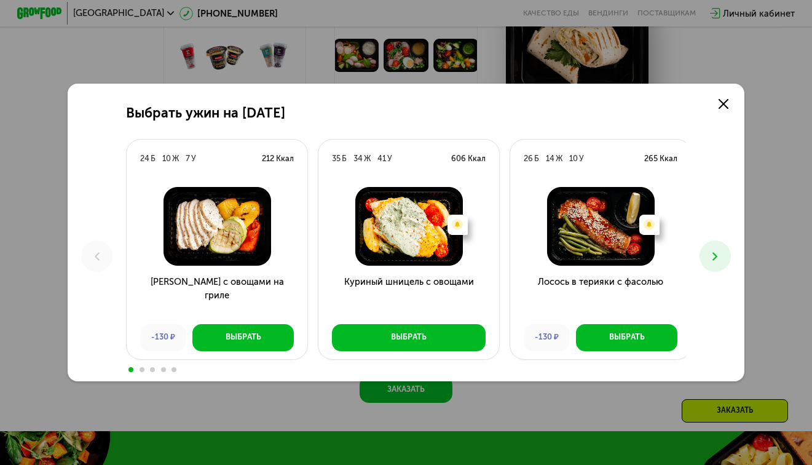
click at [716, 254] on icon at bounding box center [715, 257] width 14 height 14
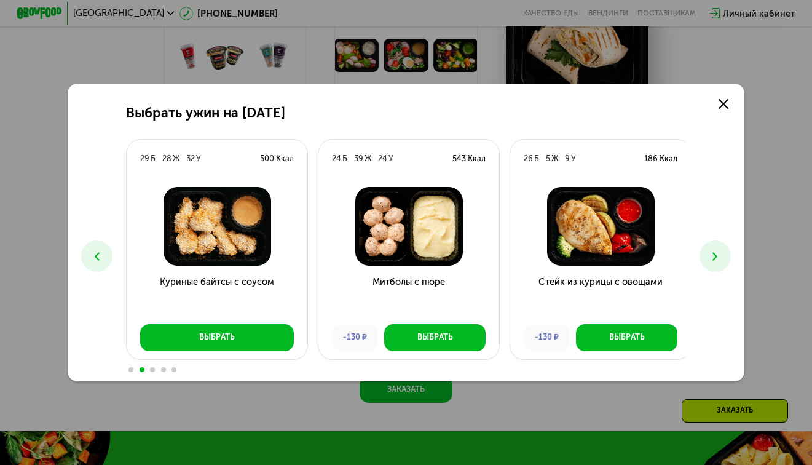
click at [716, 254] on icon at bounding box center [715, 257] width 14 height 14
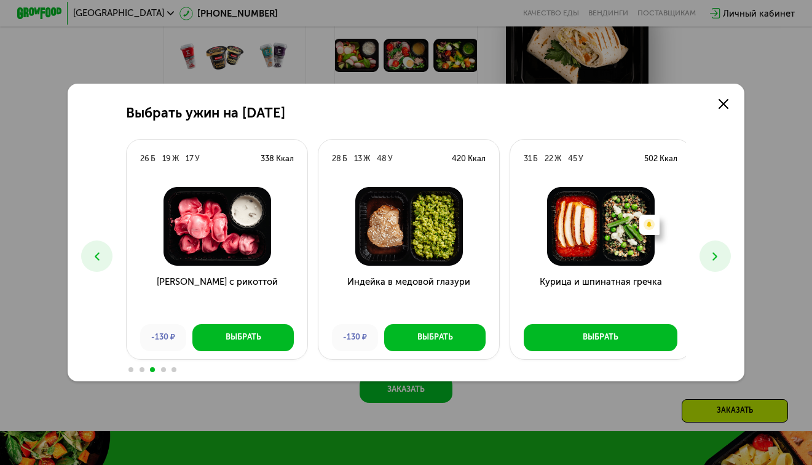
click at [716, 254] on icon at bounding box center [715, 257] width 14 height 14
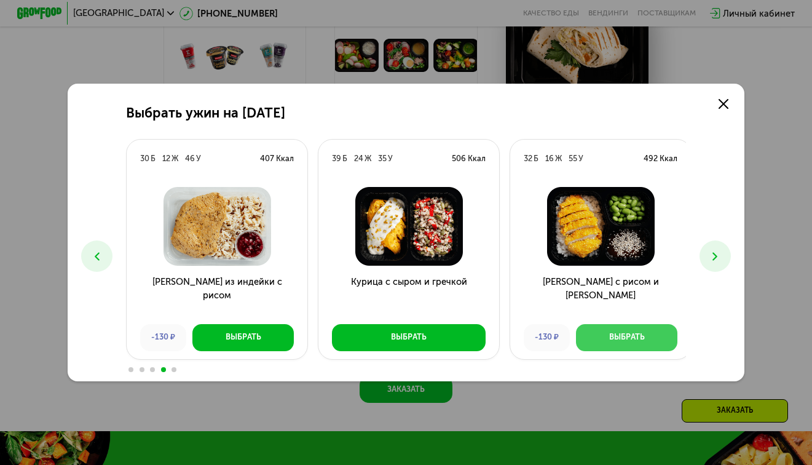
click at [629, 345] on button "Выбрать" at bounding box center [627, 337] width 102 height 27
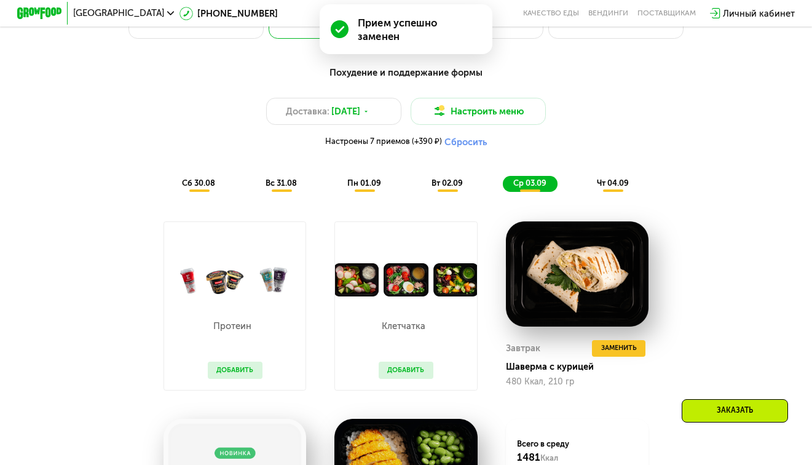
scroll to position [553, 0]
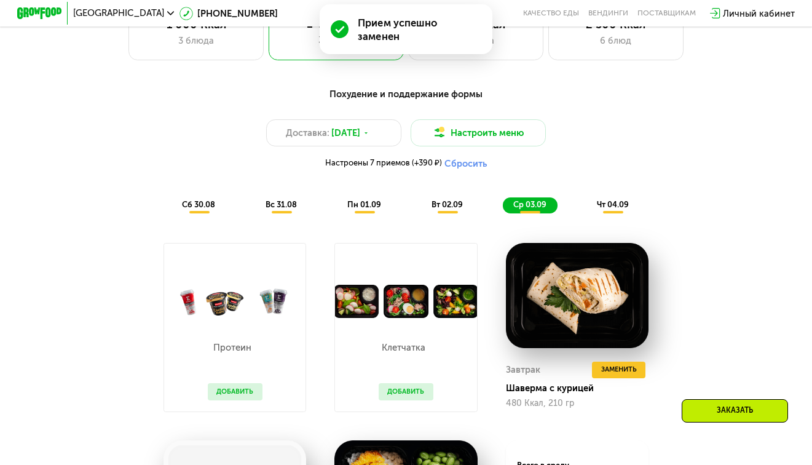
click at [603, 209] on span "чт 04.09" at bounding box center [613, 204] width 32 height 9
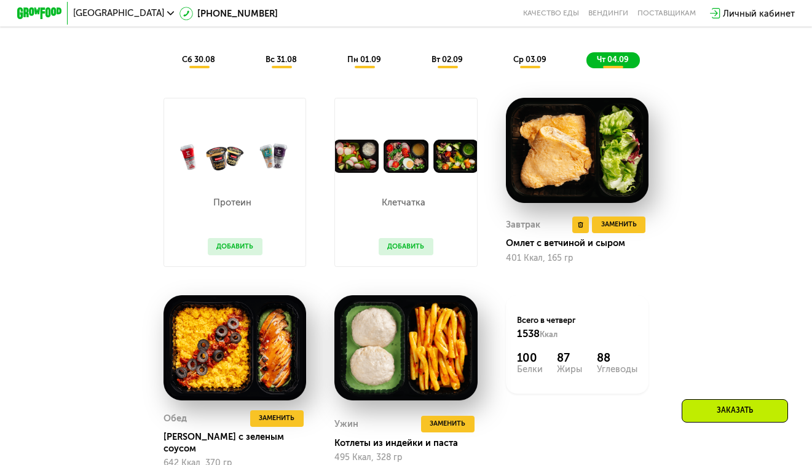
scroll to position [676, 0]
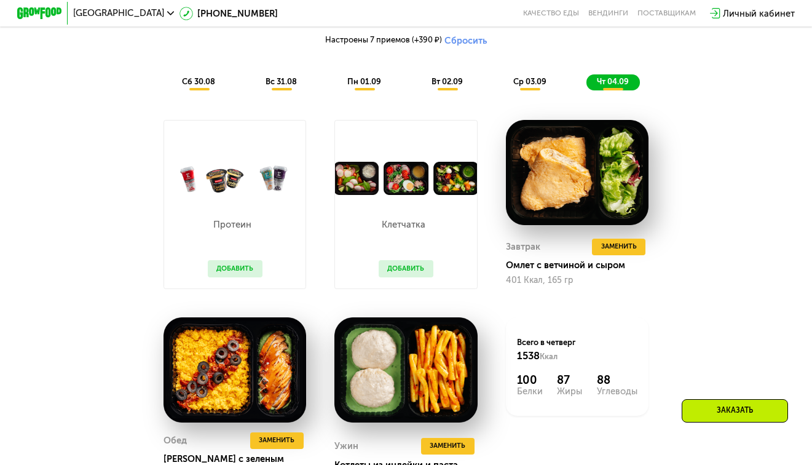
click at [529, 86] on span "ср 03.09" at bounding box center [529, 81] width 33 height 9
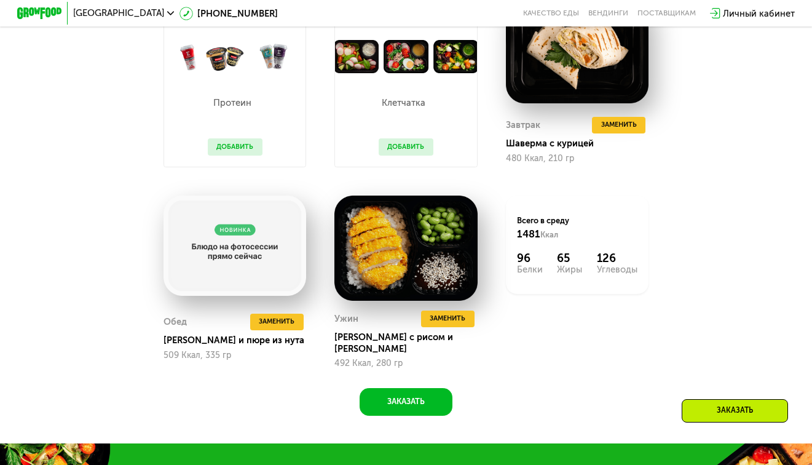
scroll to position [799, 0]
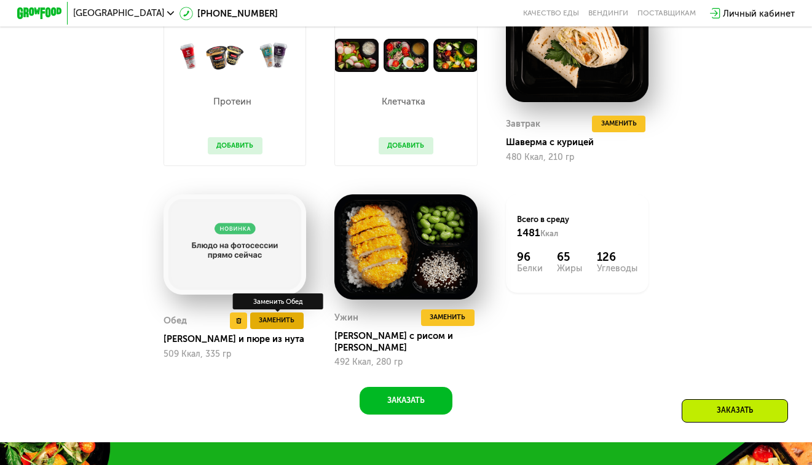
click at [269, 326] on span "Заменить" at bounding box center [277, 320] width 36 height 11
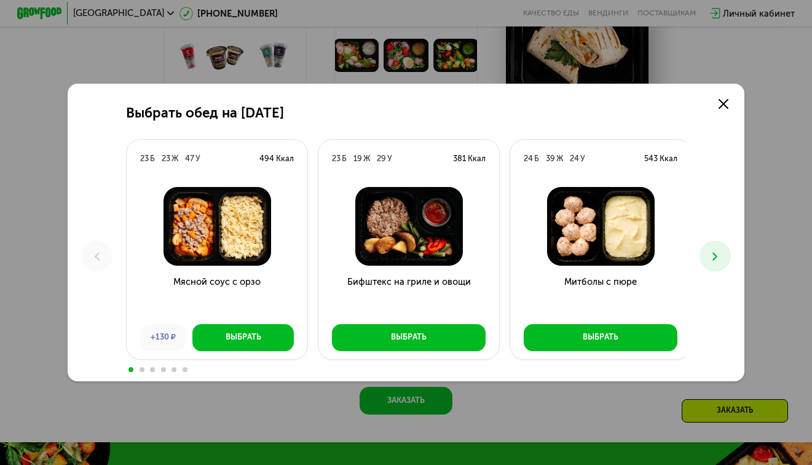
click at [722, 261] on icon at bounding box center [715, 257] width 14 height 14
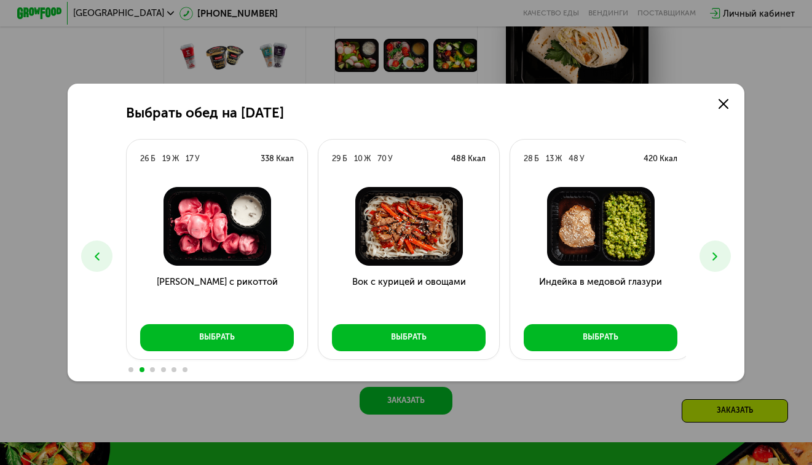
click at [721, 261] on icon at bounding box center [715, 257] width 14 height 14
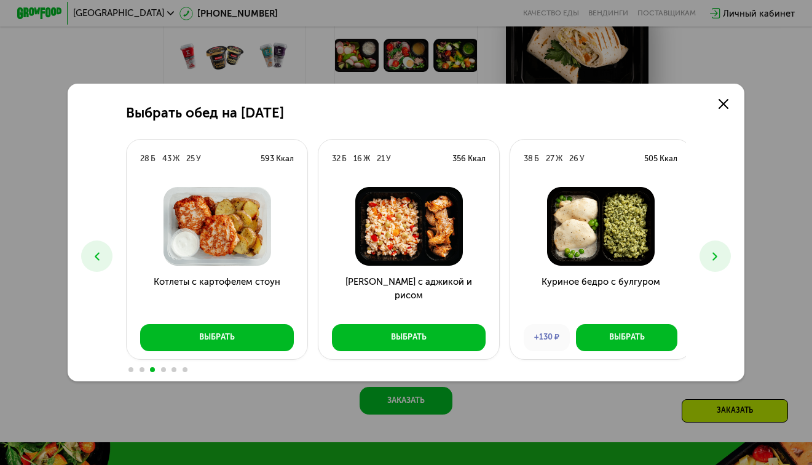
click at [721, 261] on icon at bounding box center [715, 257] width 14 height 14
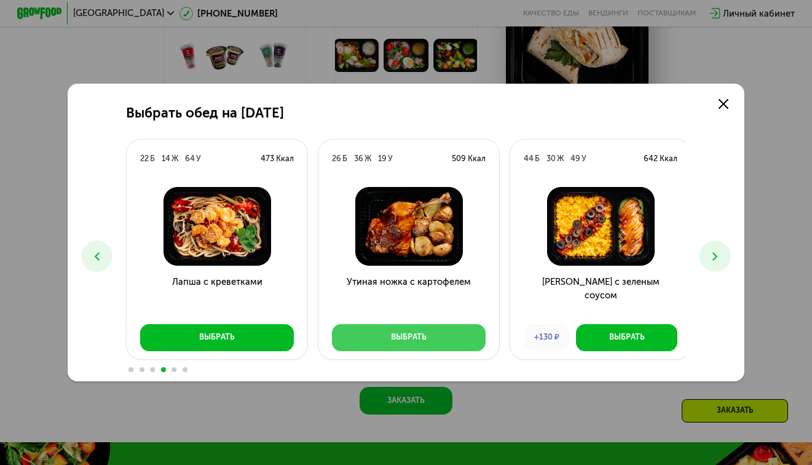
click at [405, 340] on div "Выбрать" at bounding box center [409, 336] width 36 height 11
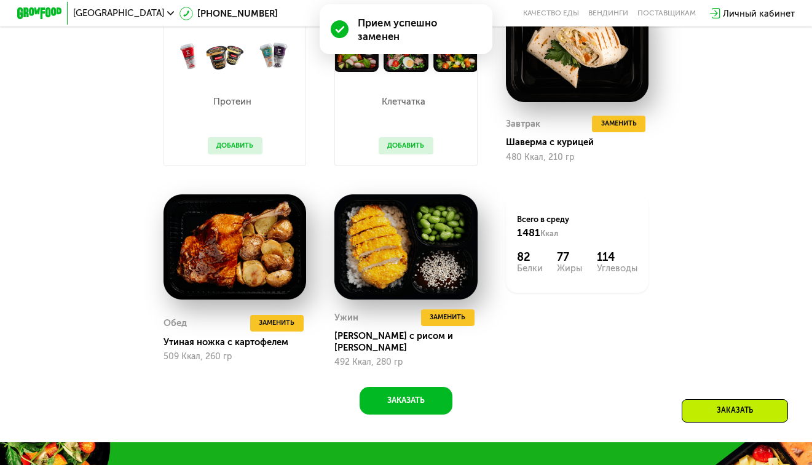
scroll to position [615, 0]
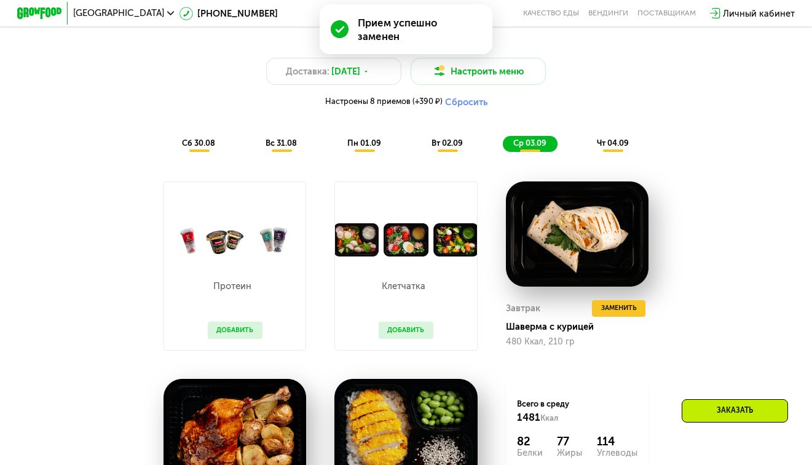
click at [446, 148] on span "вт 02.09" at bounding box center [447, 142] width 31 height 9
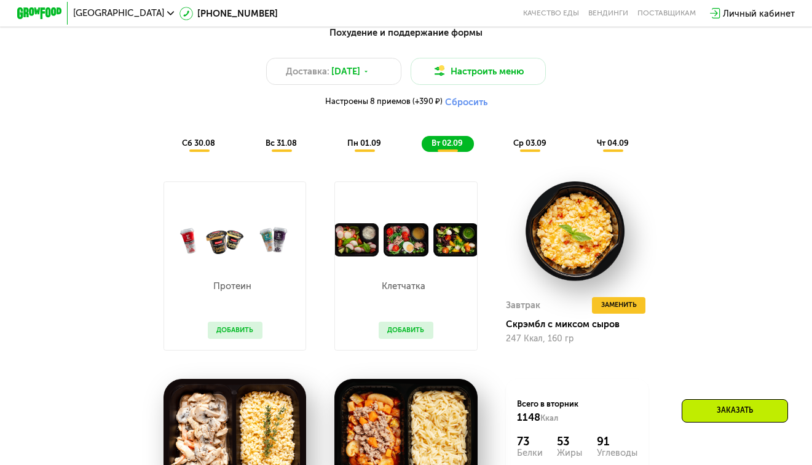
click at [362, 148] on span "пн 01.09" at bounding box center [364, 142] width 34 height 9
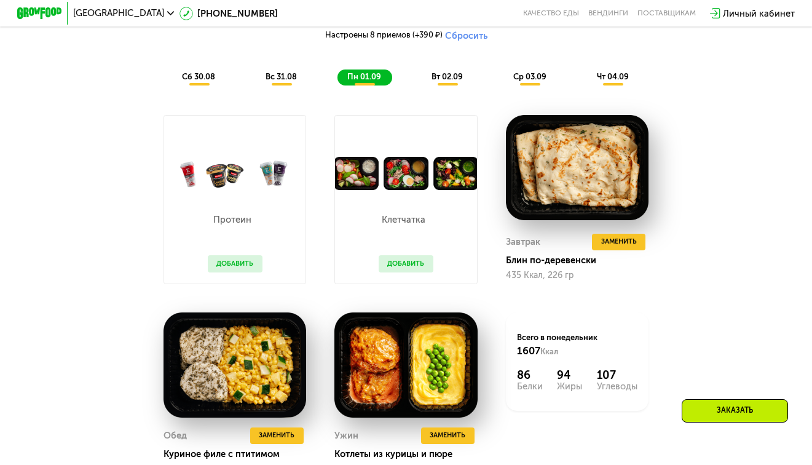
scroll to position [676, 0]
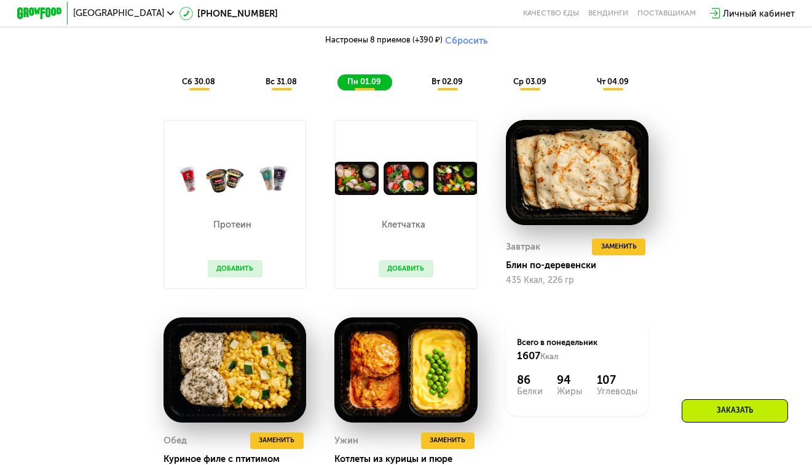
click at [338, 82] on div "вс 31.08" at bounding box center [365, 82] width 55 height 16
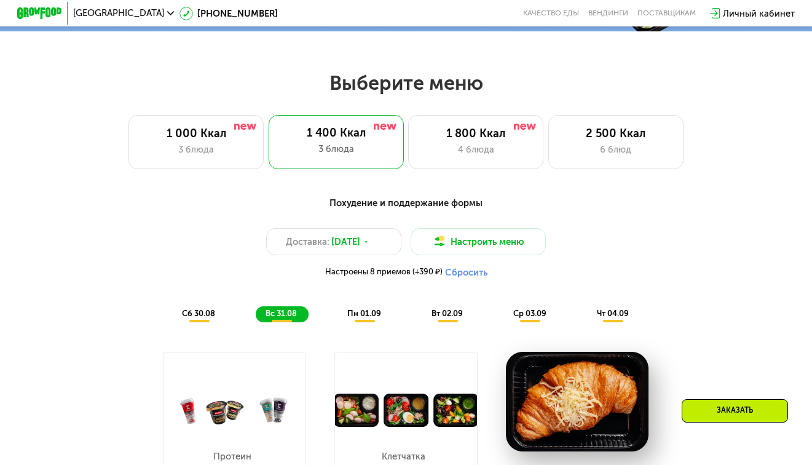
scroll to position [430, 0]
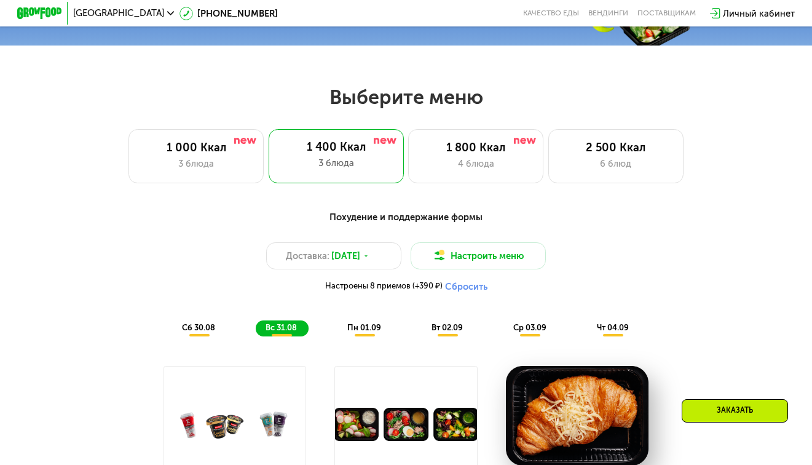
click at [192, 332] on span "сб 30.08" at bounding box center [198, 327] width 33 height 9
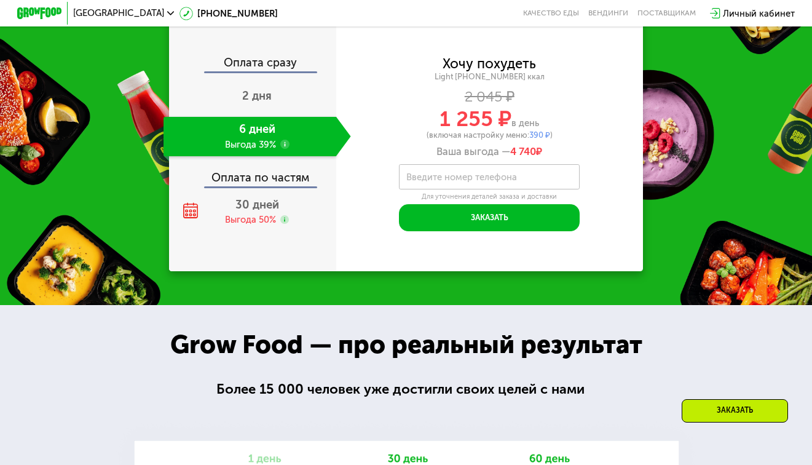
scroll to position [1291, 0]
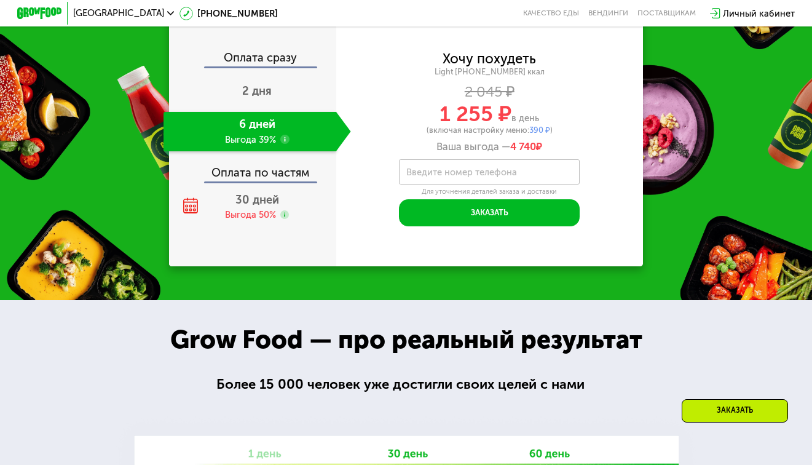
click at [280, 144] on use at bounding box center [284, 139] width 9 height 9
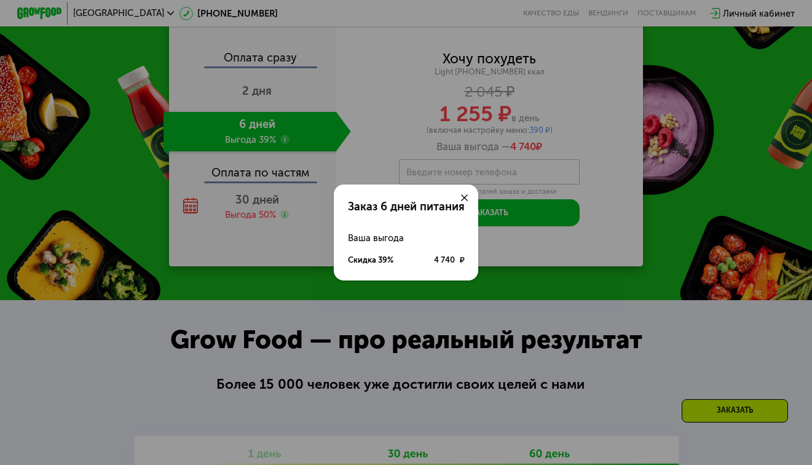
click at [467, 194] on icon at bounding box center [464, 197] width 7 height 7
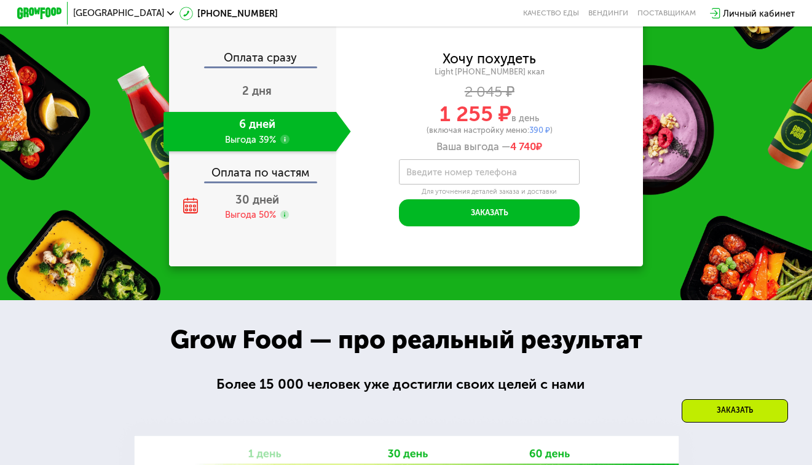
click at [478, 175] on label "Введите номер телефона" at bounding box center [461, 172] width 111 height 6
click at [478, 184] on input "Введите номер телефона" at bounding box center [489, 171] width 181 height 25
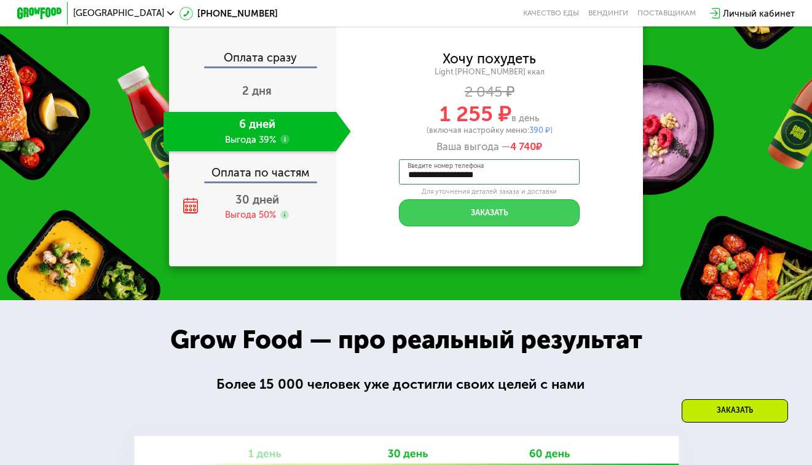
type input "**********"
click at [504, 226] on button "Заказать" at bounding box center [489, 212] width 181 height 27
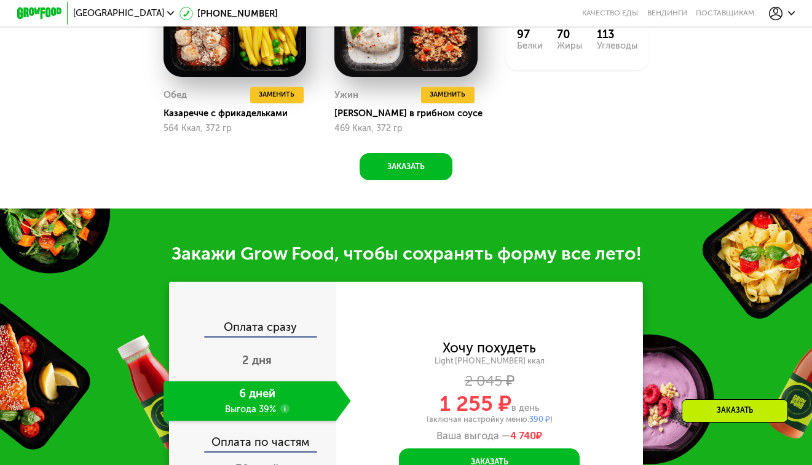
scroll to position [984, 0]
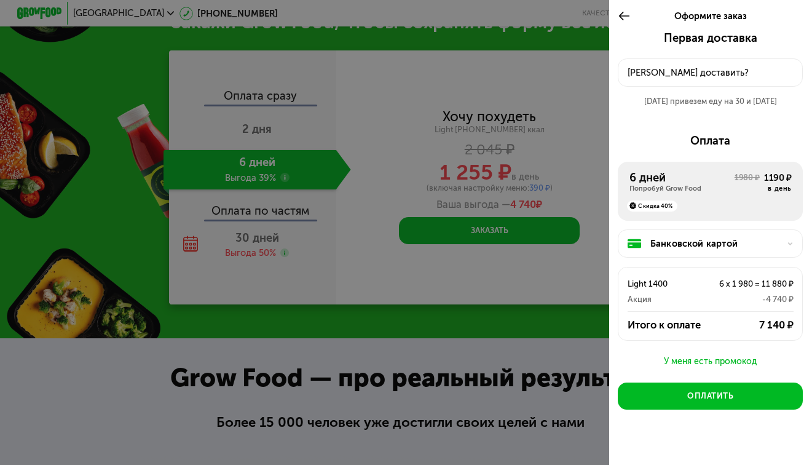
scroll to position [1291, 0]
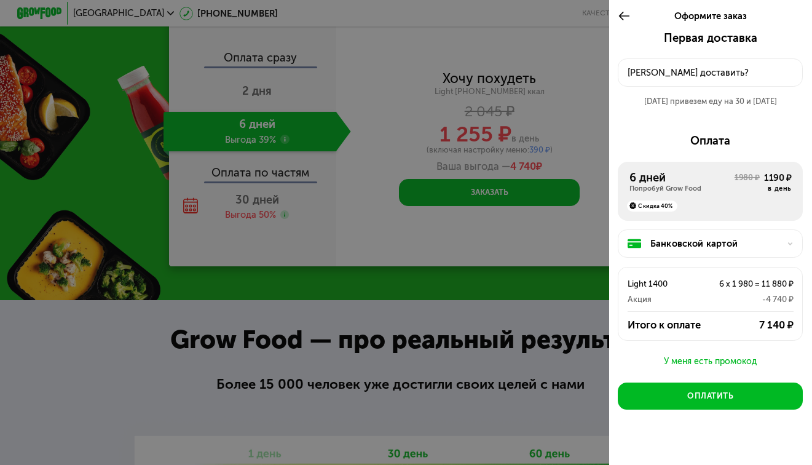
click at [678, 67] on div "[PERSON_NAME] доставить?" at bounding box center [711, 73] width 166 height 14
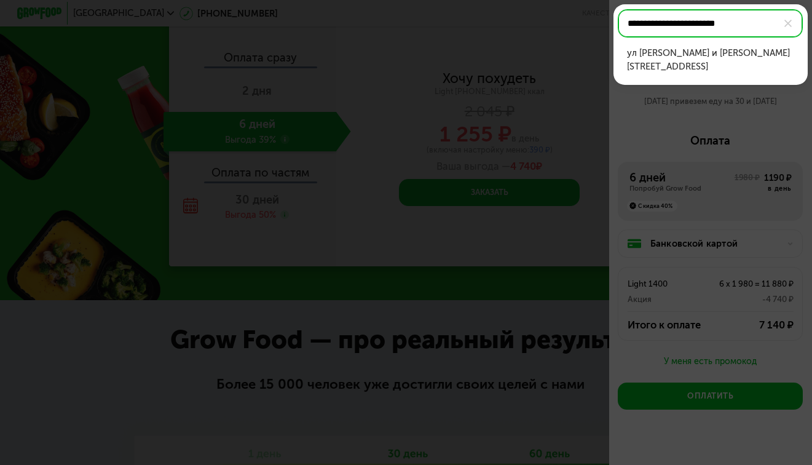
click at [731, 63] on div "ул [PERSON_NAME] и [PERSON_NAME][STREET_ADDRESS]" at bounding box center [710, 59] width 167 height 27
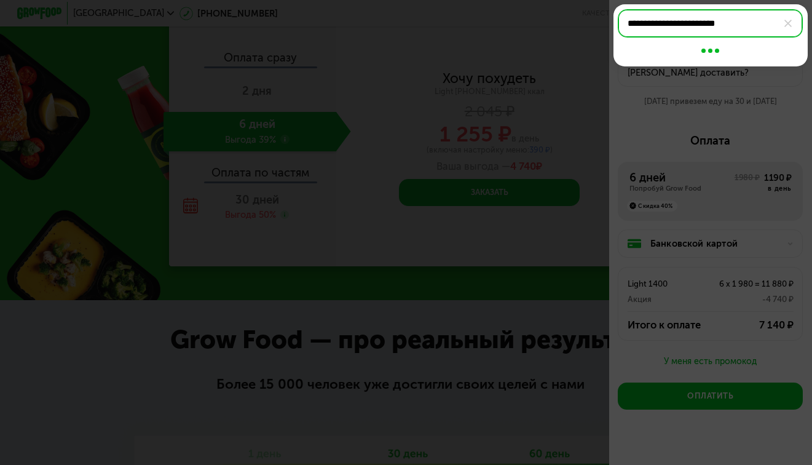
type input "**********"
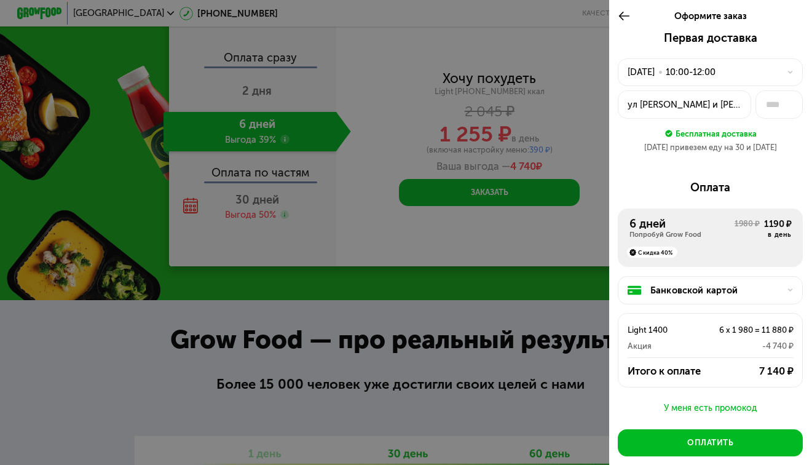
click at [716, 106] on div "ул [PERSON_NAME] и [PERSON_NAME][STREET_ADDRESS]" at bounding box center [685, 105] width 114 height 14
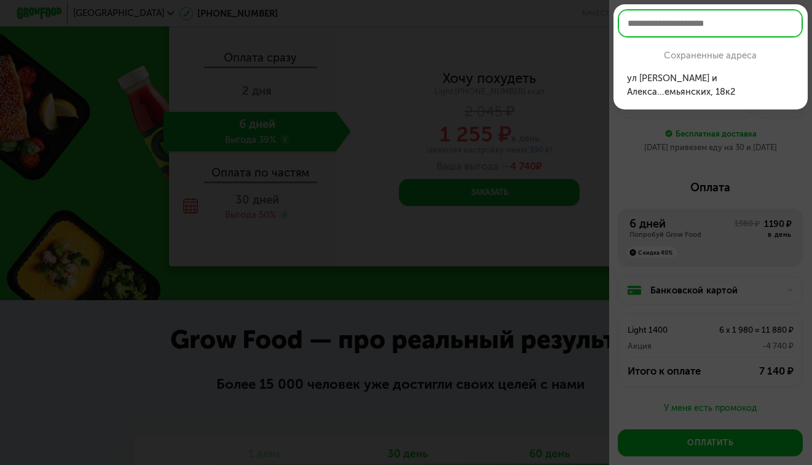
click at [772, 159] on div at bounding box center [406, 232] width 812 height 465
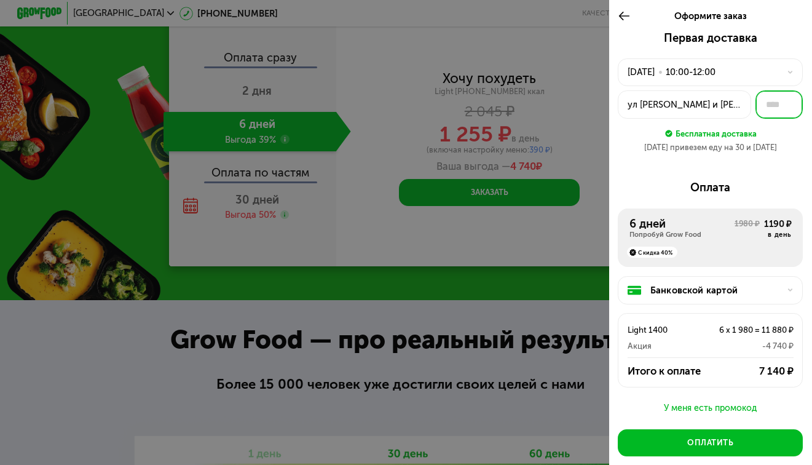
click at [771, 101] on input "text" at bounding box center [779, 104] width 47 height 28
type input "***"
click at [776, 162] on div "Первая доставка [DATE] • 10:00-12:00 [STREET_ADDRESS][PERSON_NAME][PERSON_NAME]…" at bounding box center [710, 96] width 185 height 131
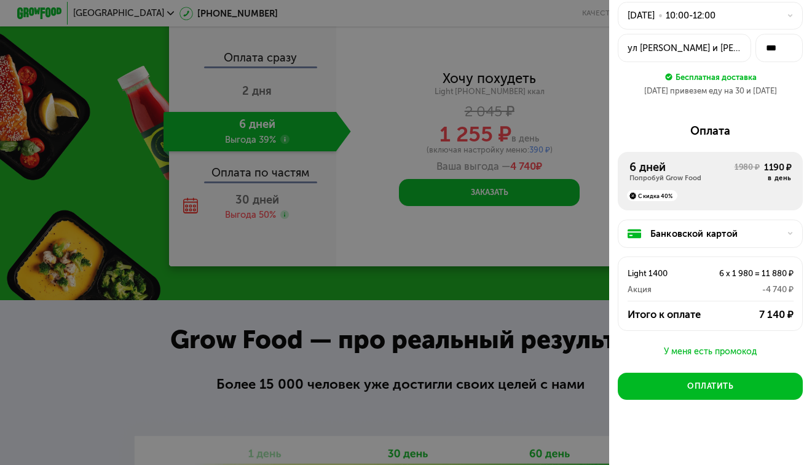
click at [677, 347] on div "У меня есть промокод" at bounding box center [710, 351] width 185 height 15
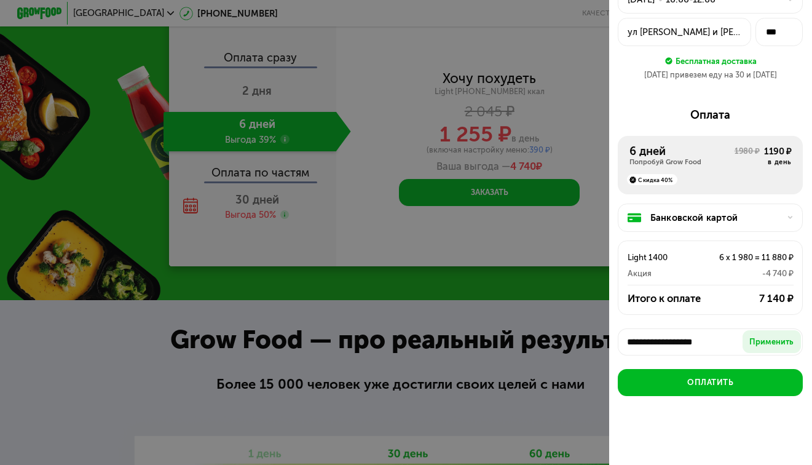
scroll to position [0, 7]
type input "**********"
click at [766, 338] on div "Применить" at bounding box center [772, 341] width 44 height 11
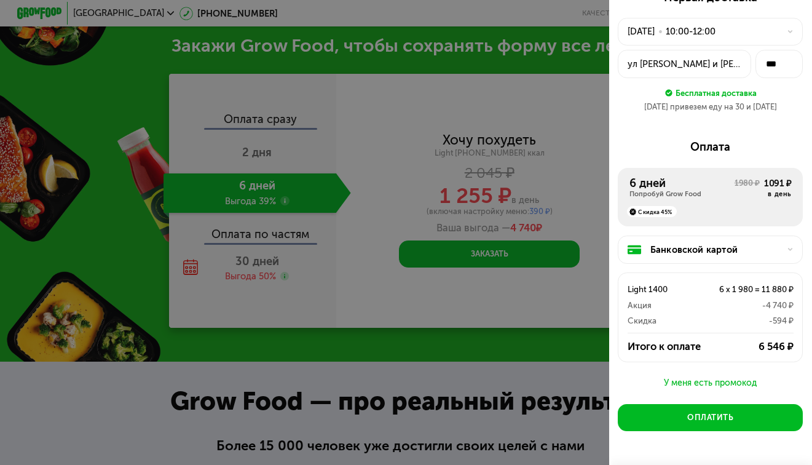
scroll to position [79, 0]
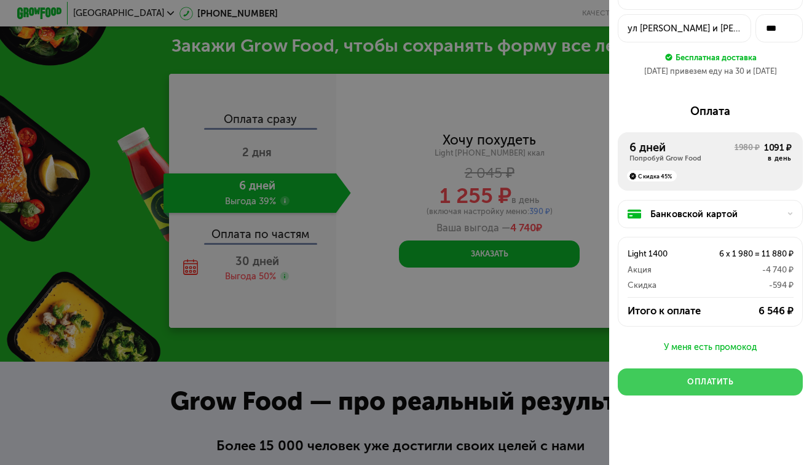
click at [704, 381] on div "Оплатить" at bounding box center [710, 381] width 46 height 11
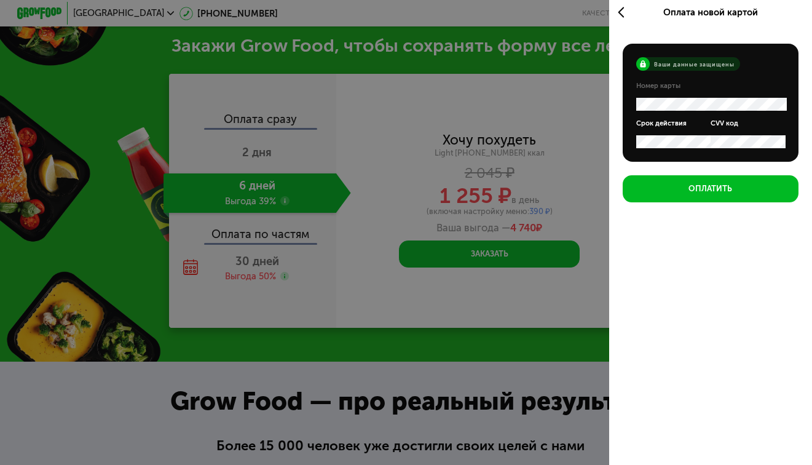
scroll to position [4, 0]
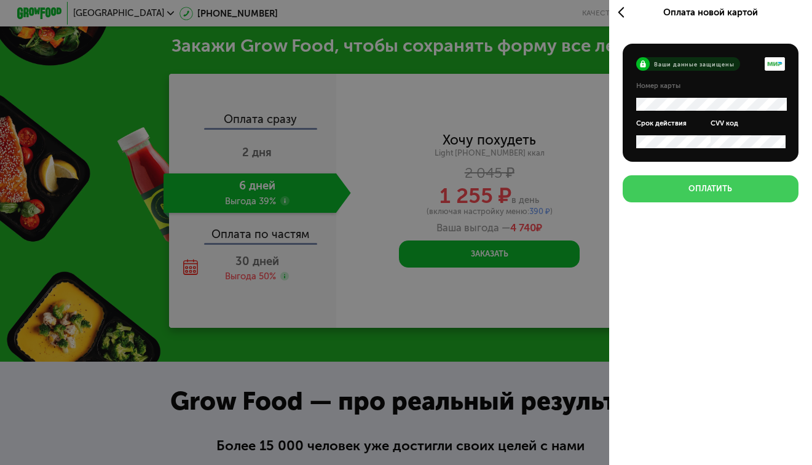
click at [756, 191] on button "Оплатить" at bounding box center [711, 188] width 176 height 27
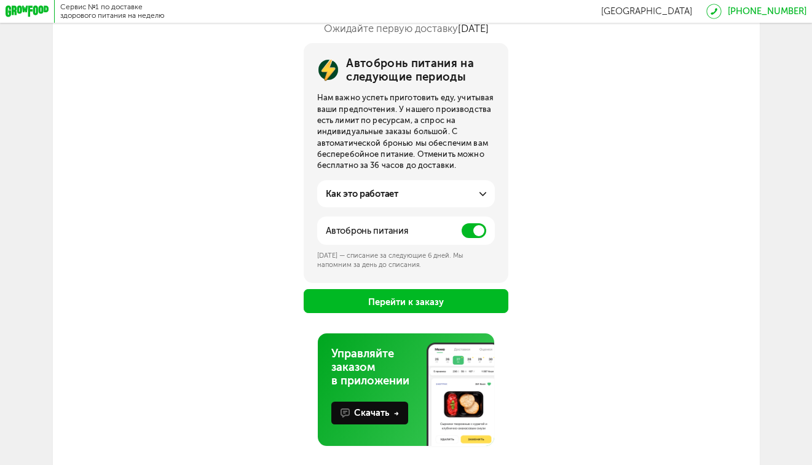
scroll to position [123, 0]
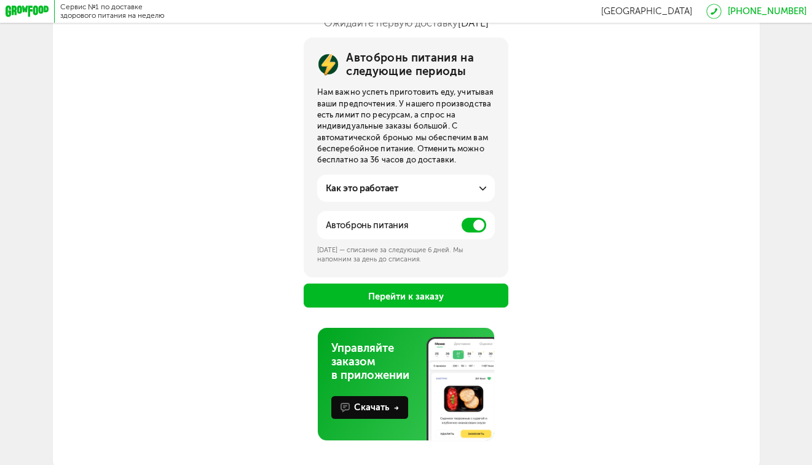
click at [475, 227] on span at bounding box center [474, 225] width 25 height 15
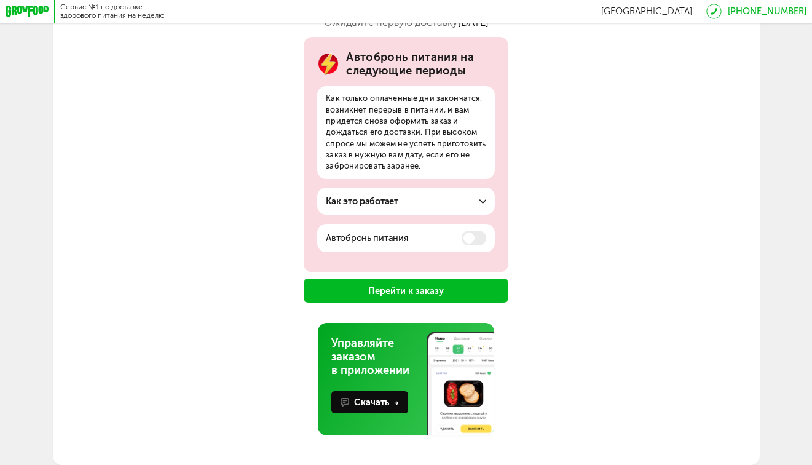
scroll to position [130, 0]
click at [475, 281] on button "Перейти к заказу" at bounding box center [406, 291] width 205 height 24
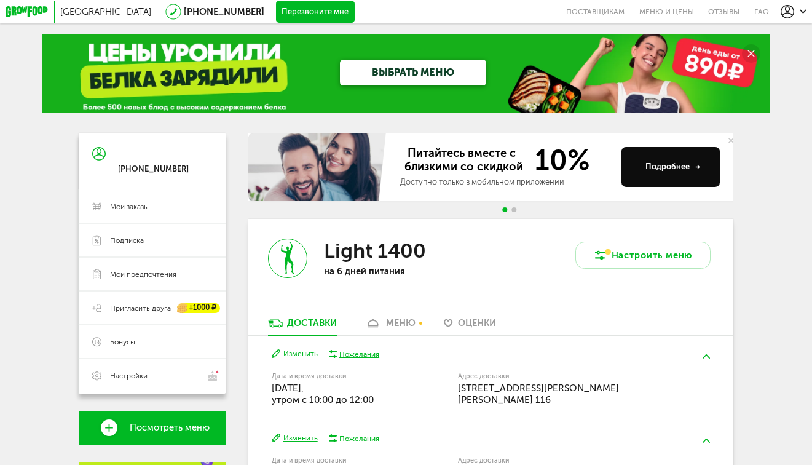
click at [403, 317] on div "Light 1400 на 6 дней питания" at bounding box center [369, 268] width 242 height 98
click at [402, 325] on div "меню" at bounding box center [401, 322] width 30 height 11
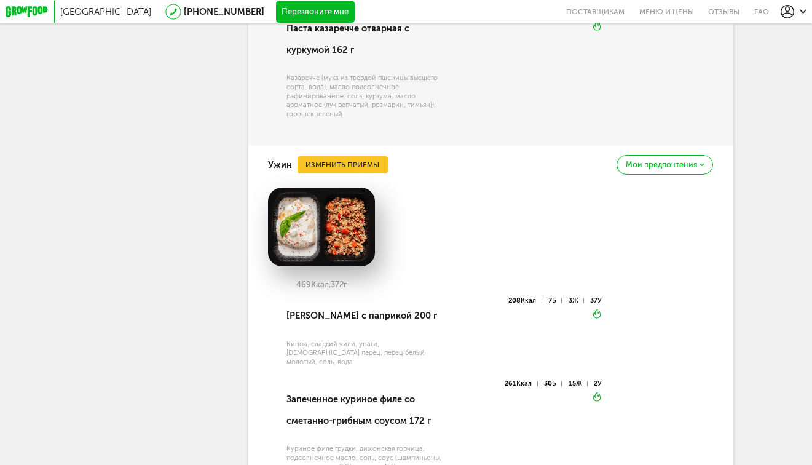
scroll to position [1456, 0]
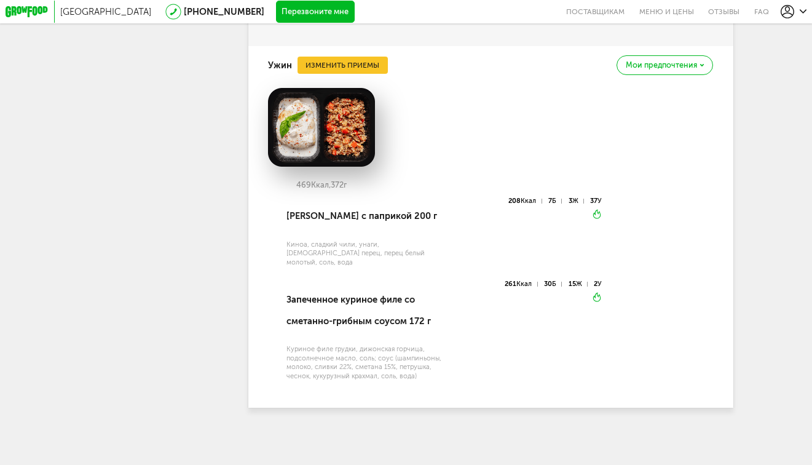
click at [337, 140] on img at bounding box center [321, 127] width 107 height 79
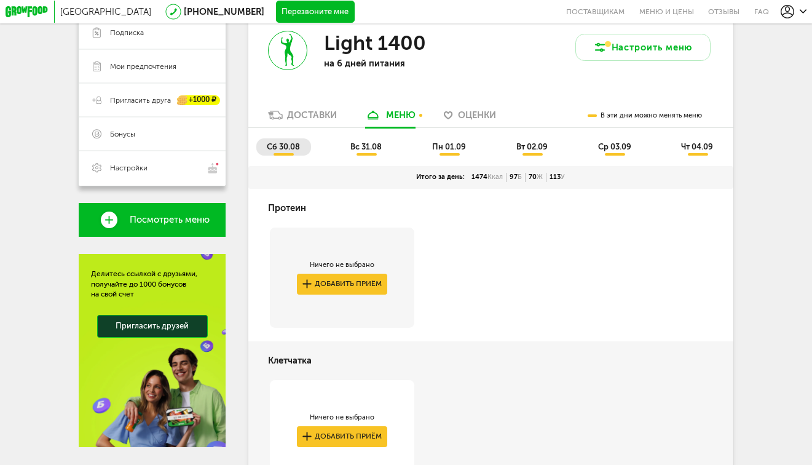
scroll to position [246, 0]
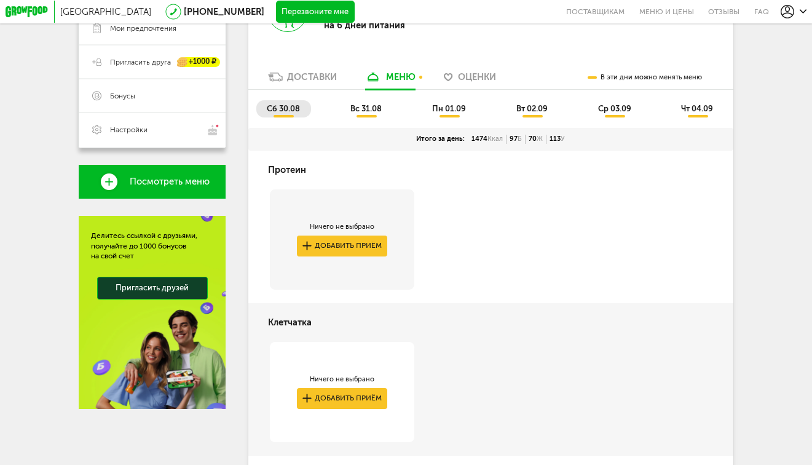
click at [374, 106] on li "вс 31.08" at bounding box center [366, 108] width 53 height 17
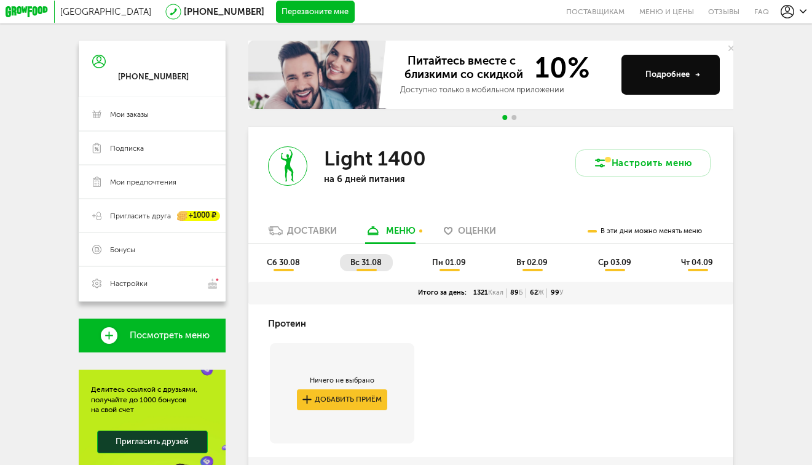
scroll to position [0, 0]
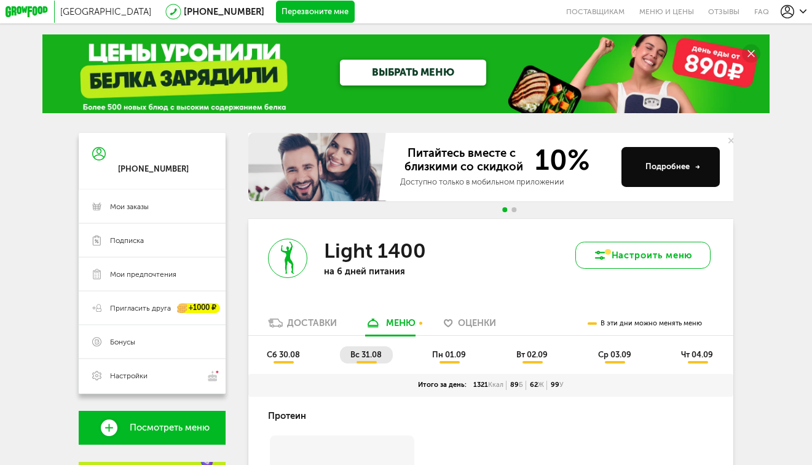
click at [650, 254] on button "Настроить меню" at bounding box center [643, 255] width 135 height 27
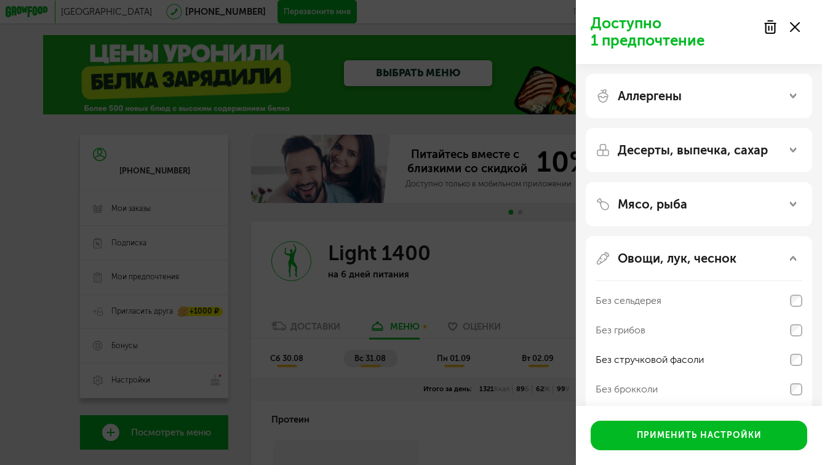
click at [794, 30] on icon at bounding box center [795, 27] width 10 height 10
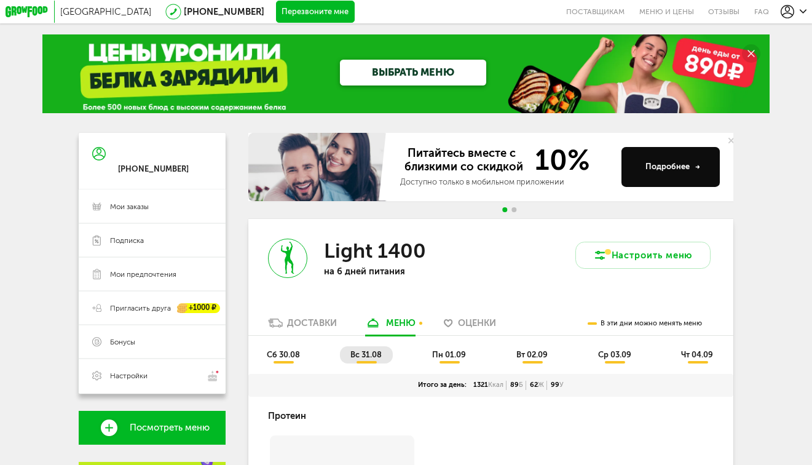
click at [285, 359] on span "сб 30.08" at bounding box center [283, 354] width 33 height 9
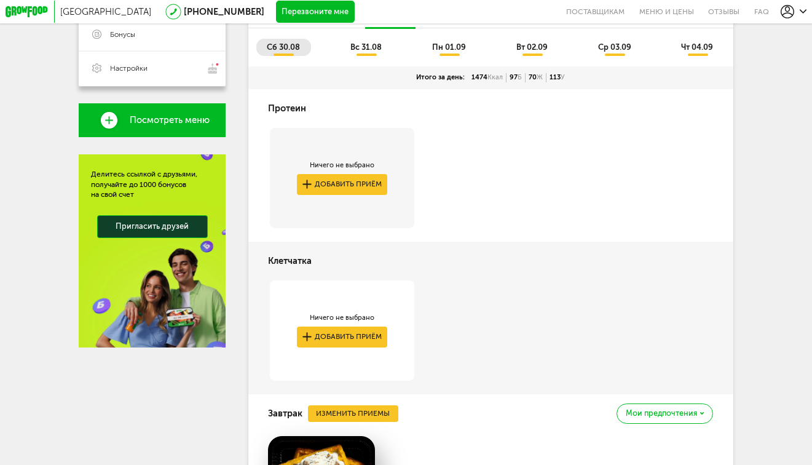
scroll to position [553, 0]
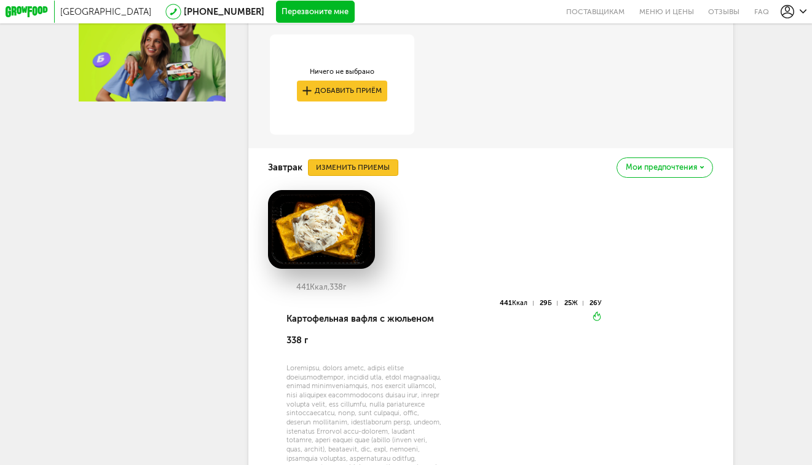
click at [356, 173] on button "Изменить приемы" at bounding box center [353, 167] width 90 height 17
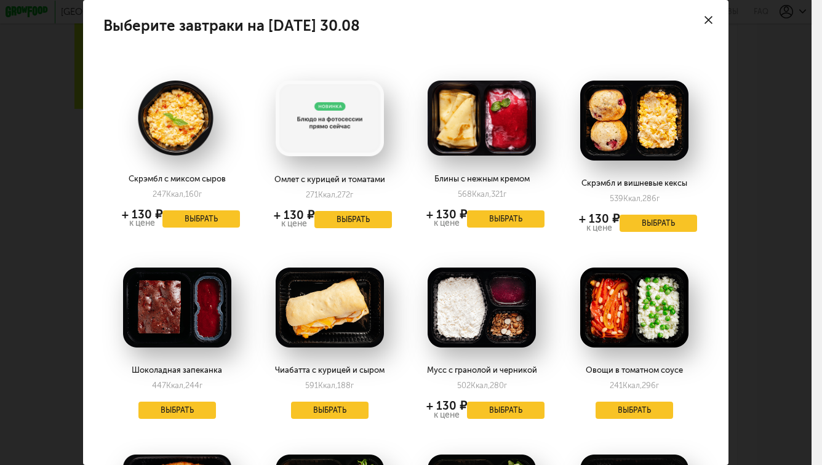
click at [703, 20] on div at bounding box center [708, 20] width 40 height 40
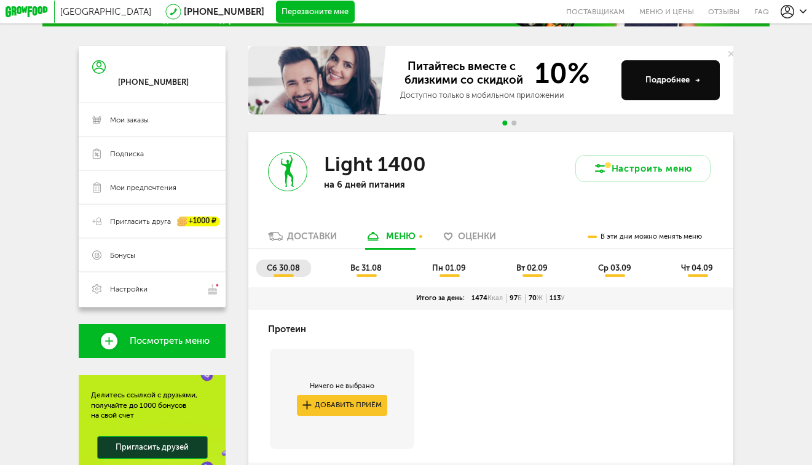
scroll to position [0, 0]
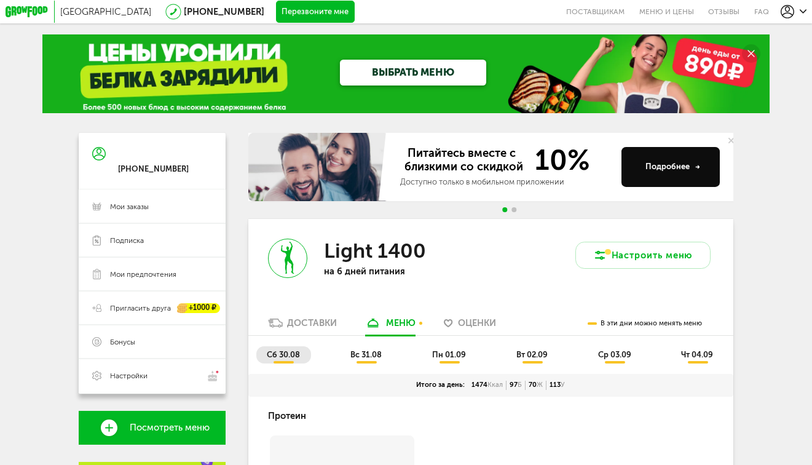
click at [790, 8] on use at bounding box center [788, 12] width 14 height 14
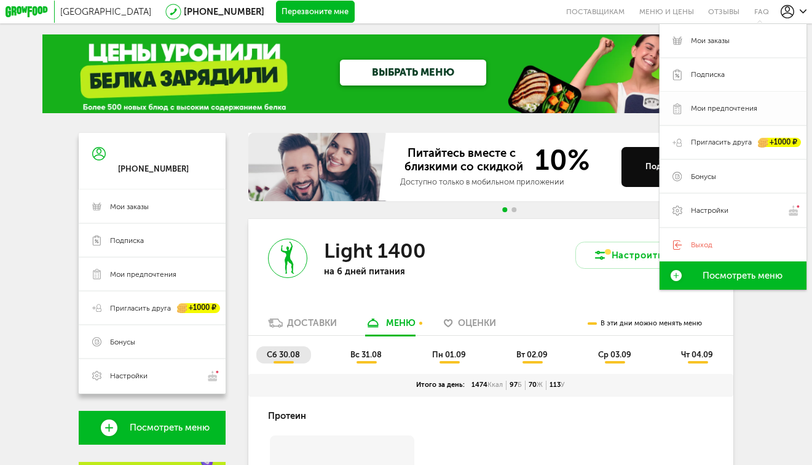
click at [707, 100] on link "Мои предпочтения" at bounding box center [733, 109] width 147 height 34
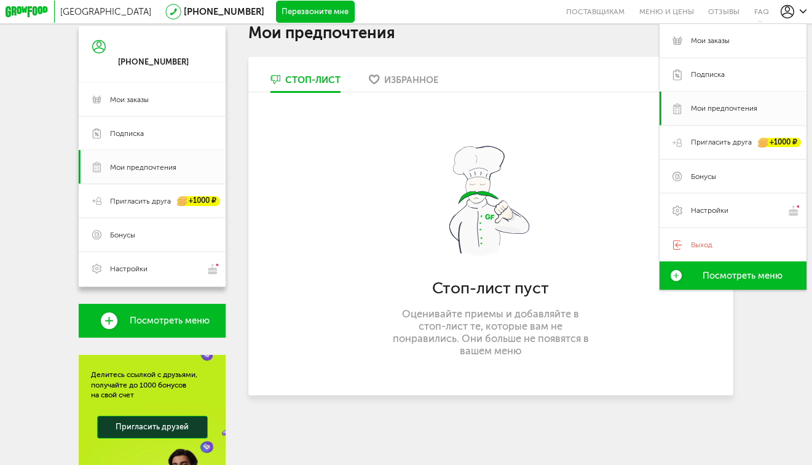
scroll to position [243, 0]
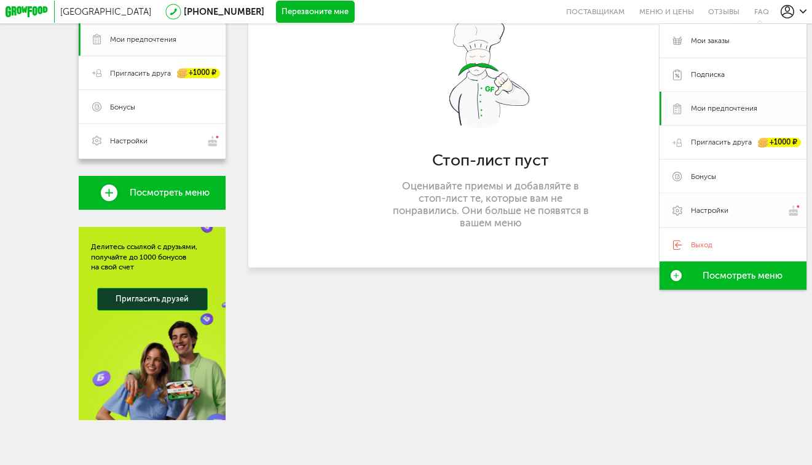
click at [723, 213] on span "Настройки" at bounding box center [710, 210] width 38 height 10
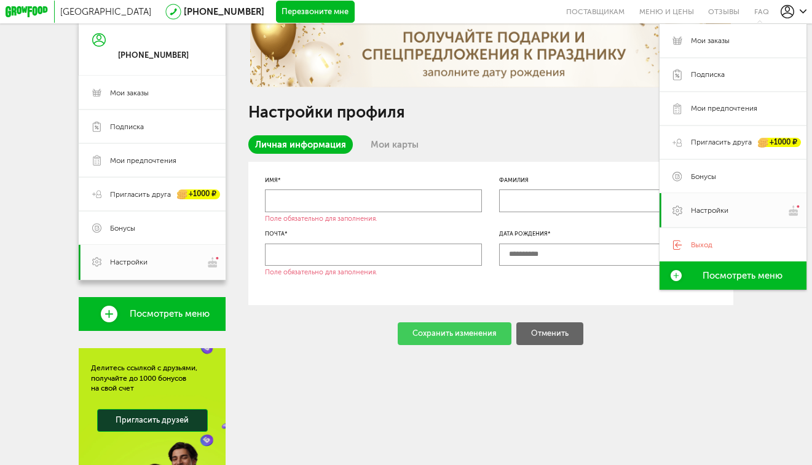
scroll to position [123, 0]
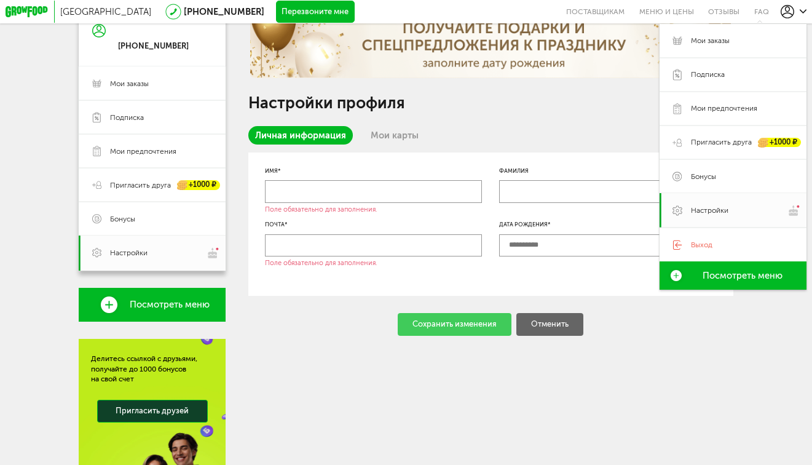
click at [414, 185] on input "text" at bounding box center [373, 191] width 217 height 23
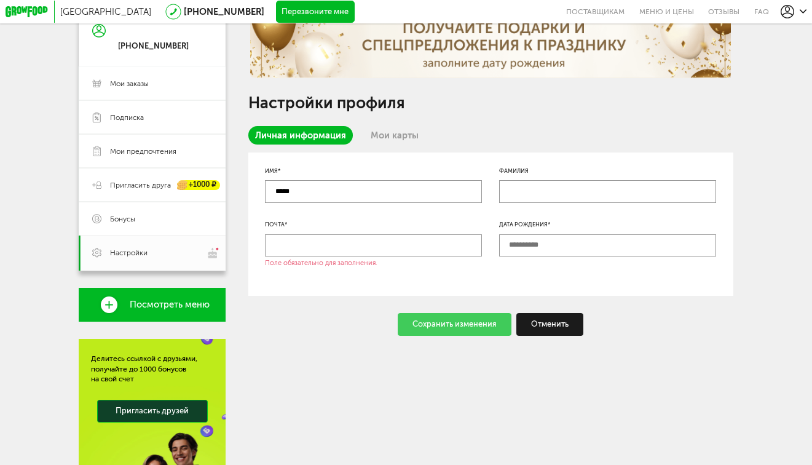
type input "*****"
click at [394, 242] on input "text" at bounding box center [373, 245] width 217 height 23
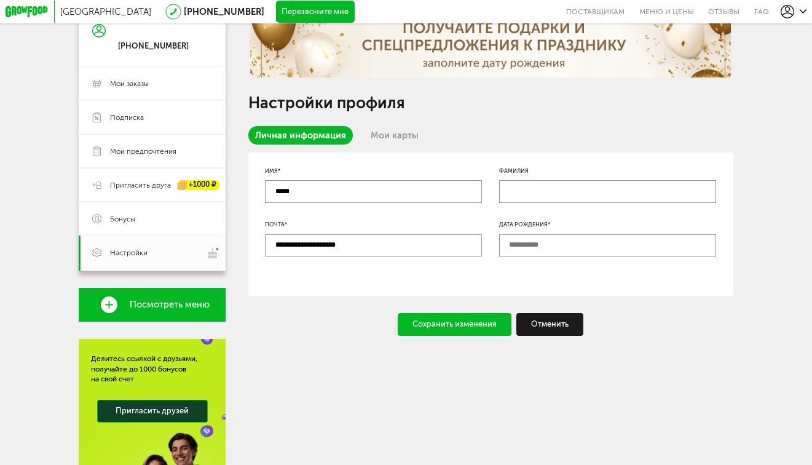
type input "**********"
click at [461, 327] on div "Сохранить изменения" at bounding box center [455, 324] width 114 height 23
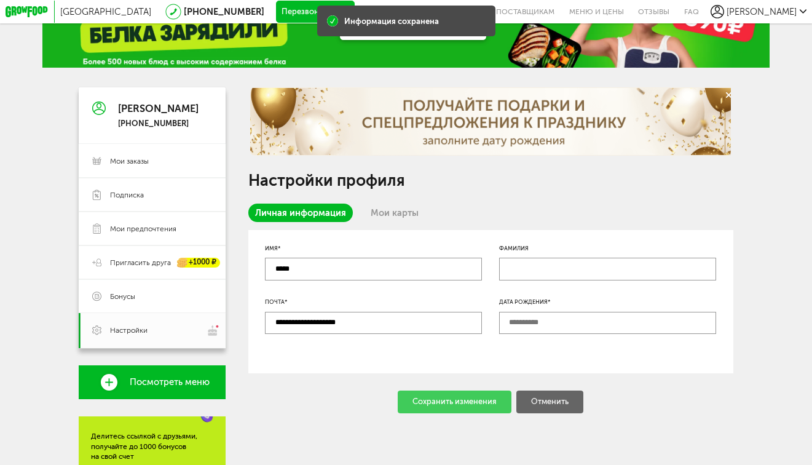
scroll to position [0, 0]
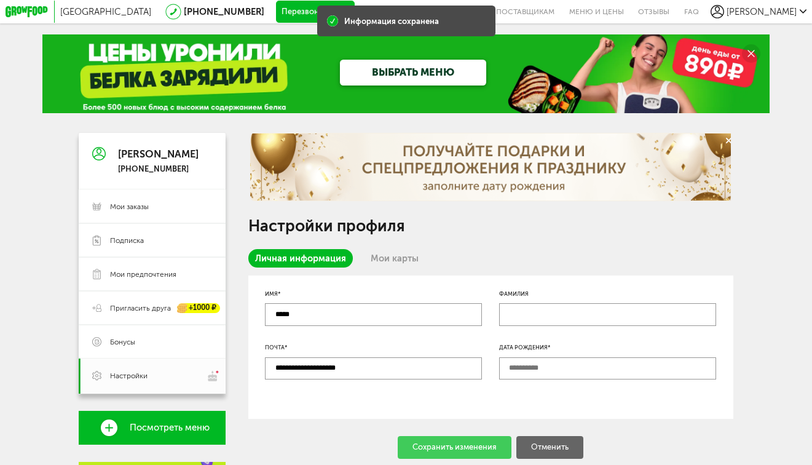
click at [769, 10] on span "Мария" at bounding box center [762, 11] width 70 height 11
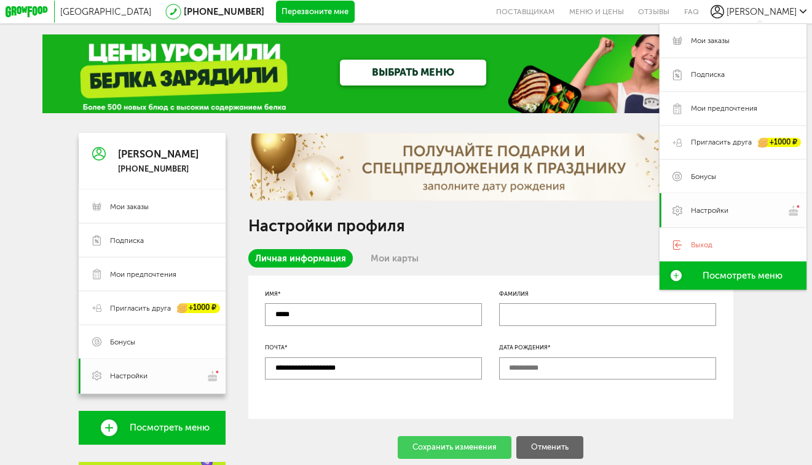
click at [723, 213] on span "Настройки" at bounding box center [710, 210] width 38 height 10
click at [403, 267] on link "Мои карты" at bounding box center [394, 258] width 61 height 18
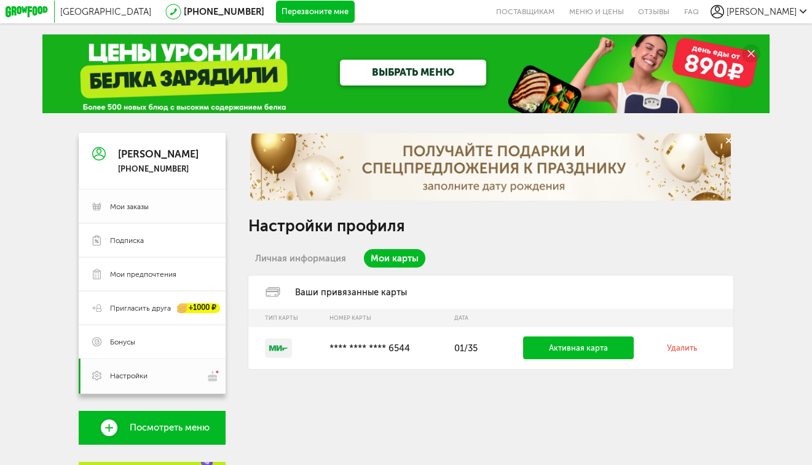
click at [139, 205] on span "Мои заказы" at bounding box center [129, 207] width 39 height 10
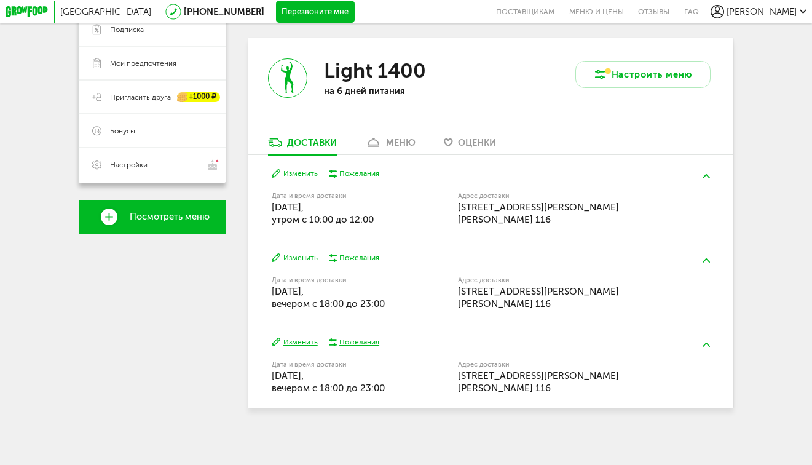
scroll to position [218, 0]
click at [346, 169] on div "Пожелания" at bounding box center [359, 173] width 40 height 10
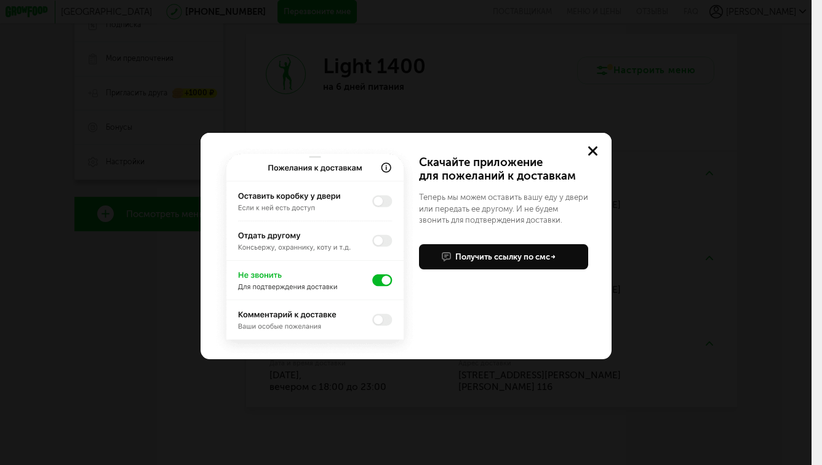
click at [382, 201] on img at bounding box center [315, 251] width 207 height 215
click at [382, 191] on img at bounding box center [315, 251] width 207 height 215
click at [381, 199] on img at bounding box center [315, 251] width 207 height 215
click at [382, 200] on img at bounding box center [315, 251] width 207 height 215
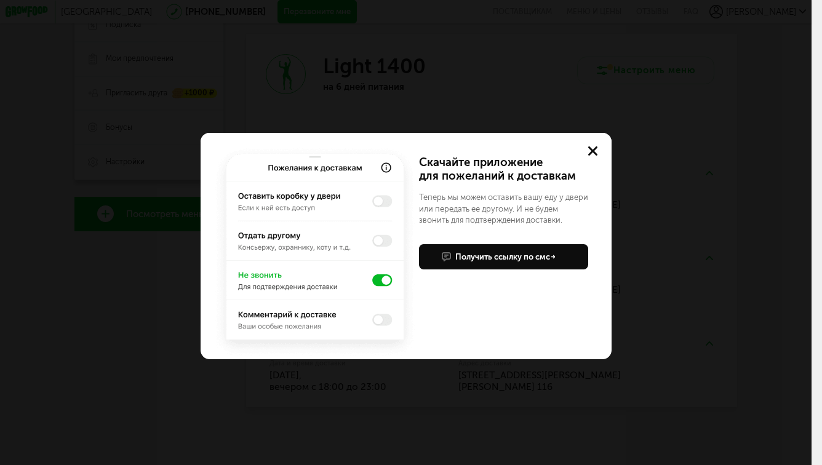
click at [382, 201] on img at bounding box center [315, 251] width 207 height 215
click at [378, 279] on img at bounding box center [315, 251] width 207 height 215
click at [384, 169] on img at bounding box center [315, 251] width 207 height 215
click at [593, 149] on icon at bounding box center [592, 150] width 9 height 9
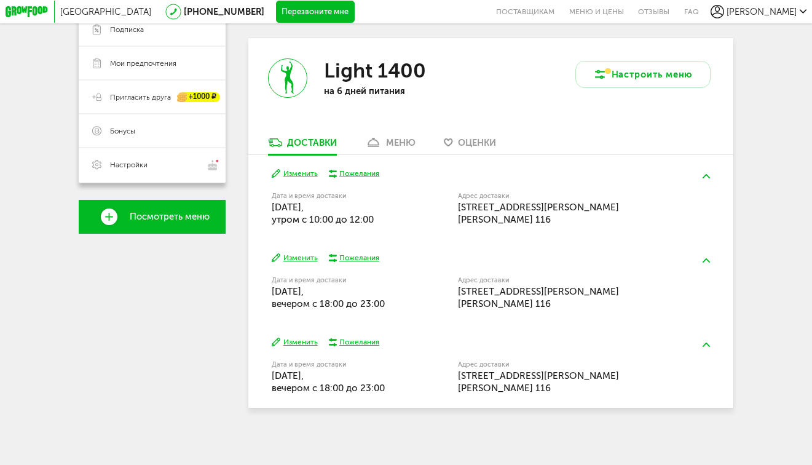
click at [359, 170] on div "Пожелания" at bounding box center [359, 173] width 40 height 10
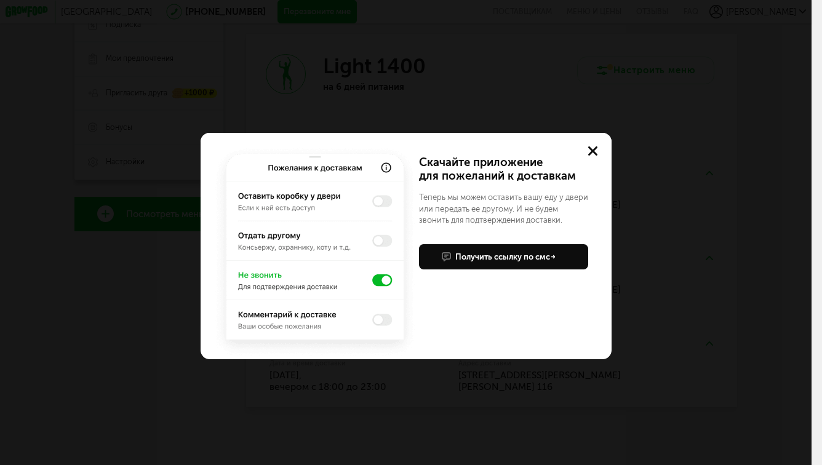
click at [532, 259] on div "Получить ссылку по смс" at bounding box center [505, 258] width 100 height 12
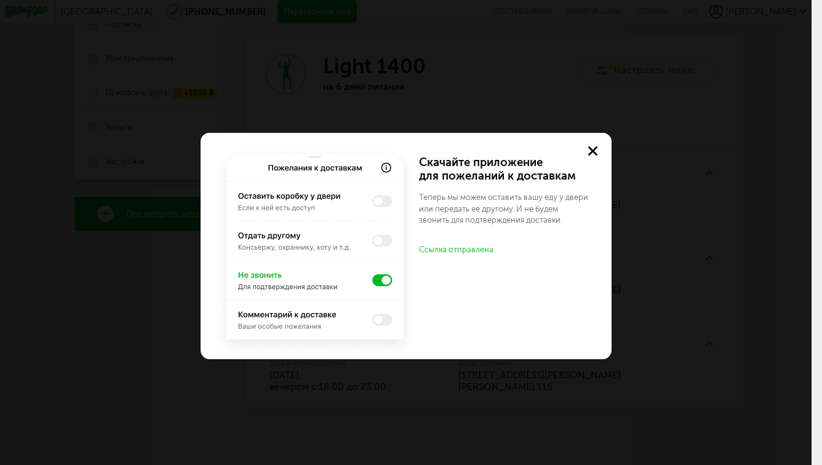
click at [590, 153] on use at bounding box center [592, 150] width 9 height 9
